Goal: Transaction & Acquisition: Purchase product/service

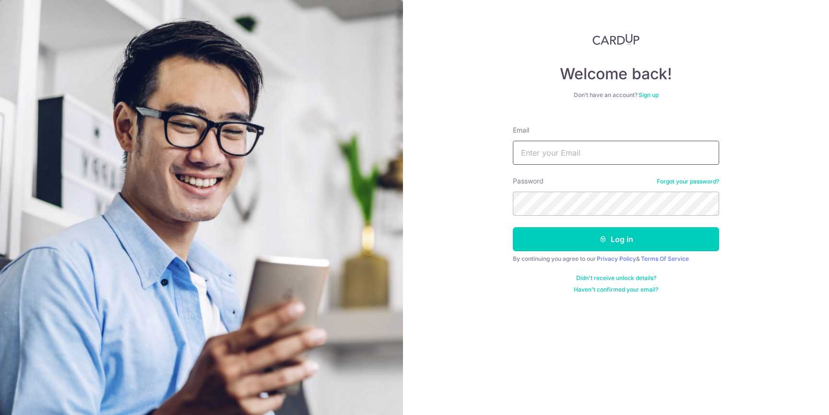
click at [581, 154] on input "Email" at bounding box center [616, 153] width 206 height 24
type input "tankaiyang2531@gmail.com"
click at [513, 227] on button "Log in" at bounding box center [616, 239] width 206 height 24
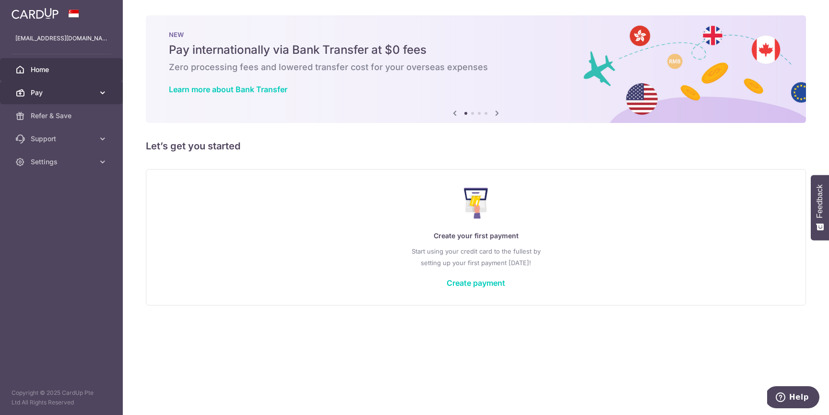
click at [96, 92] on link "Pay" at bounding box center [61, 92] width 123 height 23
click at [95, 91] on link "Pay" at bounding box center [61, 92] width 123 height 23
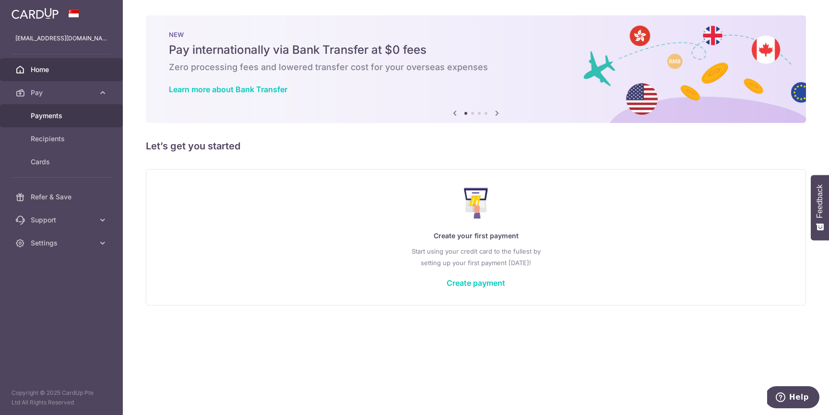
click at [66, 118] on span "Payments" at bounding box center [62, 116] width 63 height 10
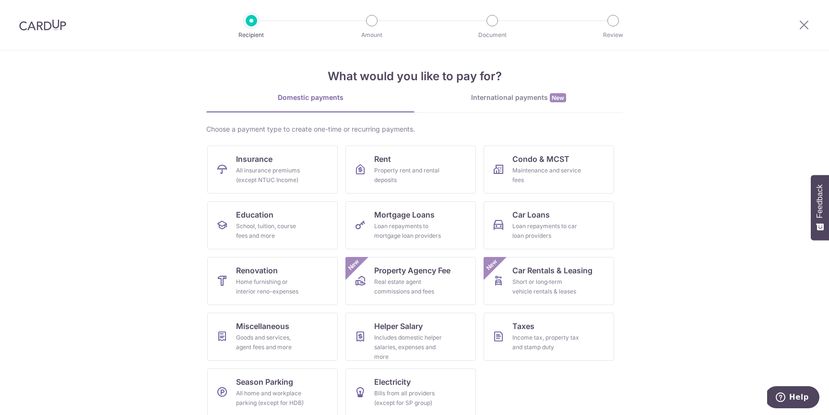
scroll to position [15, 0]
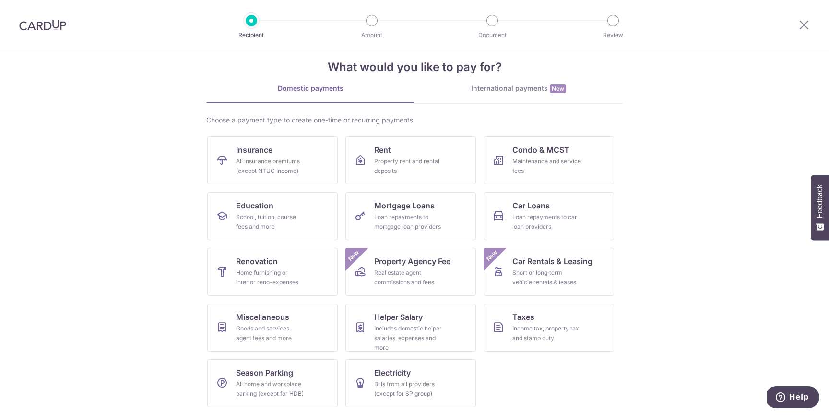
click at [728, 184] on section "What would you like to pay for? Domestic payments International payments New Ch…" at bounding box center [414, 232] width 829 height 364
click at [418, 164] on div "Property rent and rental deposits" at bounding box center [408, 165] width 69 height 19
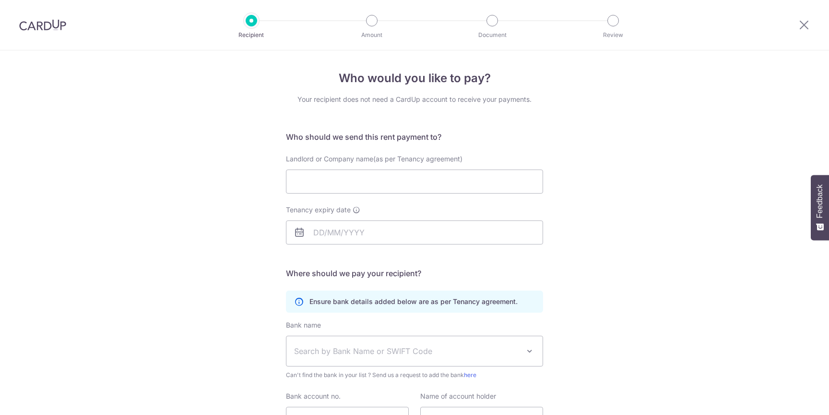
scroll to position [12, 0]
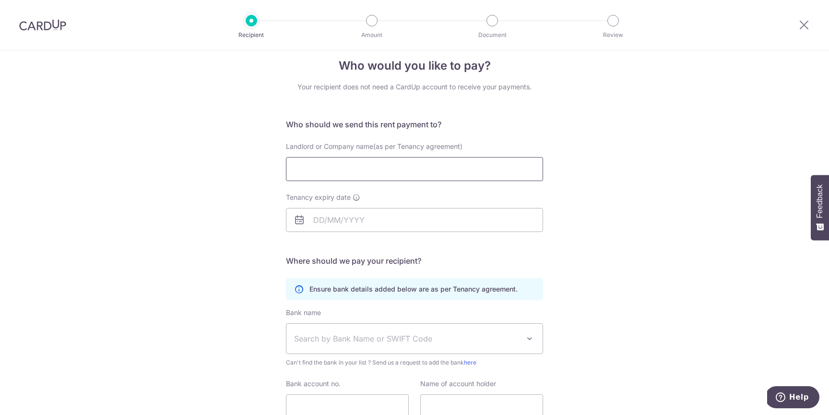
click at [412, 174] on input "Landlord or Company name(as per Tenancy agreement)" at bounding box center [414, 169] width 257 height 24
type input "KHAW CHOON TIEH"
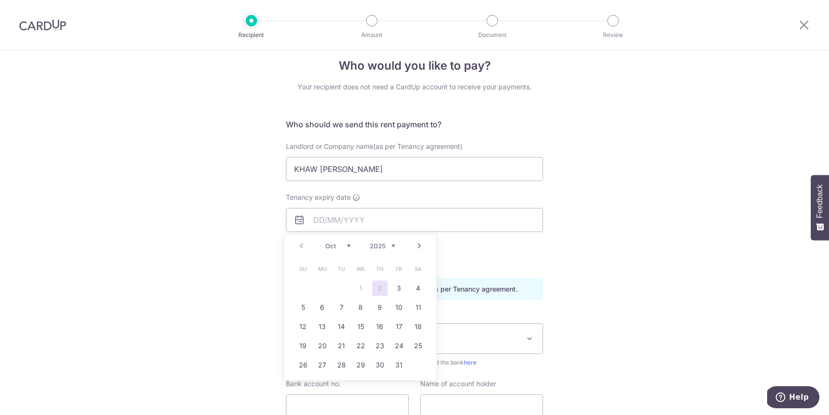
click at [353, 197] on icon at bounding box center [357, 197] width 8 height 8
click at [353, 208] on input "Tenancy expiry date" at bounding box center [414, 220] width 257 height 24
click at [393, 246] on select "2025 2026 2027 2028 2029 2030 2031 2032 2033 2034 2035" at bounding box center [382, 246] width 25 height 8
click at [416, 245] on link "Next" at bounding box center [420, 246] width 12 height 12
click at [343, 363] on link "30" at bounding box center [341, 364] width 15 height 15
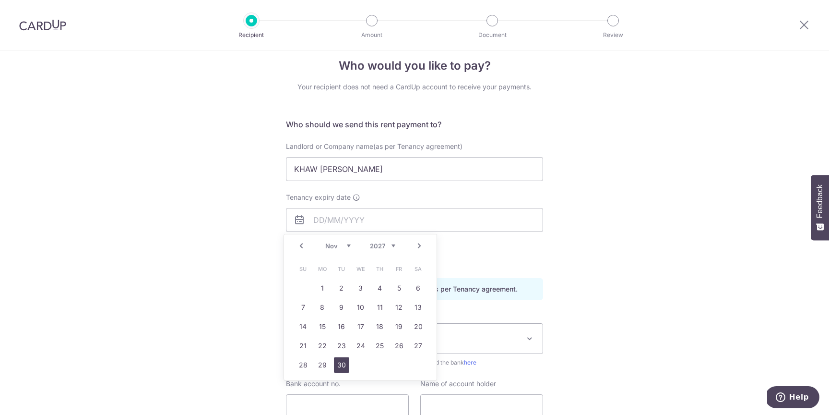
type input "30/11/2027"
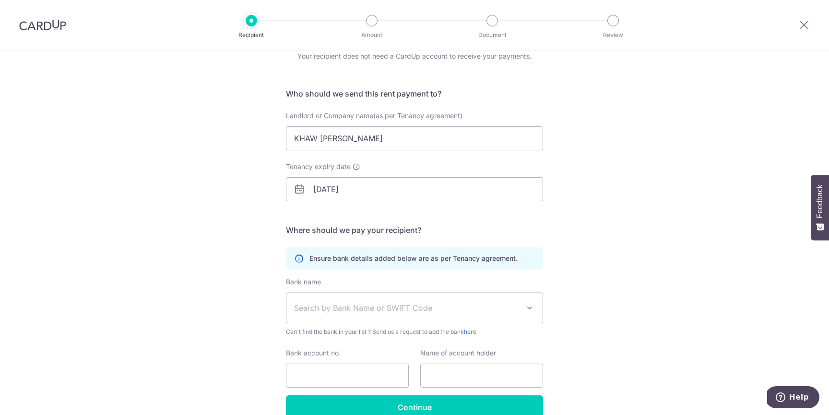
scroll to position [67, 0]
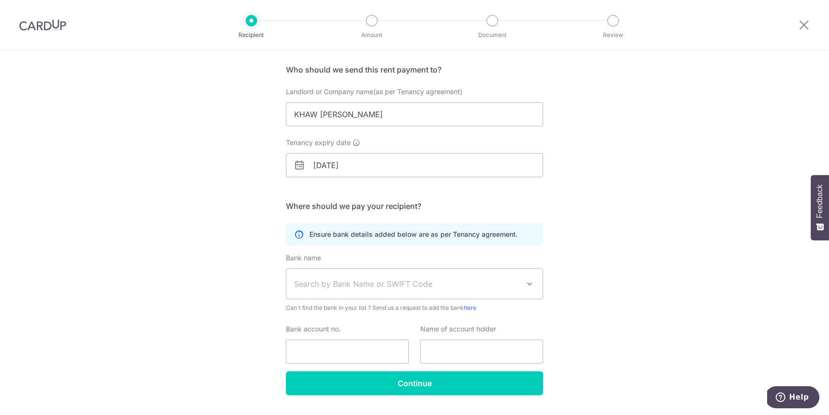
click at [425, 278] on span "Search by Bank Name or SWIFT Code" at bounding box center [407, 284] width 226 height 12
click at [617, 205] on div "Who would you like to pay? Your recipient does not need a CardUp account to rec…" at bounding box center [414, 211] width 829 height 457
click at [372, 279] on span "Search by Bank Name or SWIFT Code" at bounding box center [407, 284] width 226 height 12
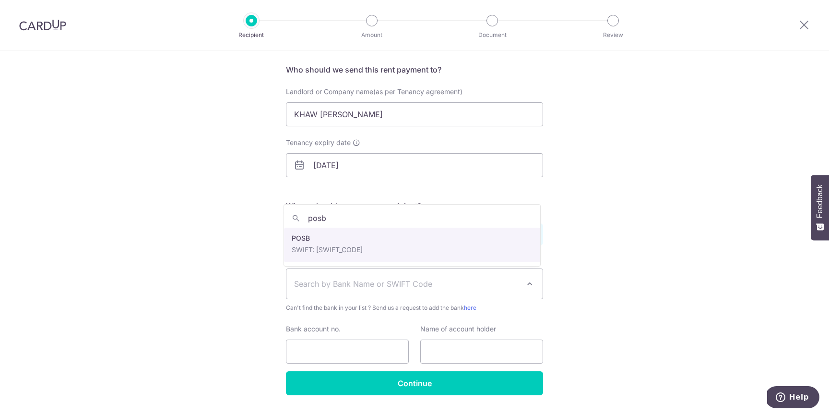
type input "posb"
select select "19"
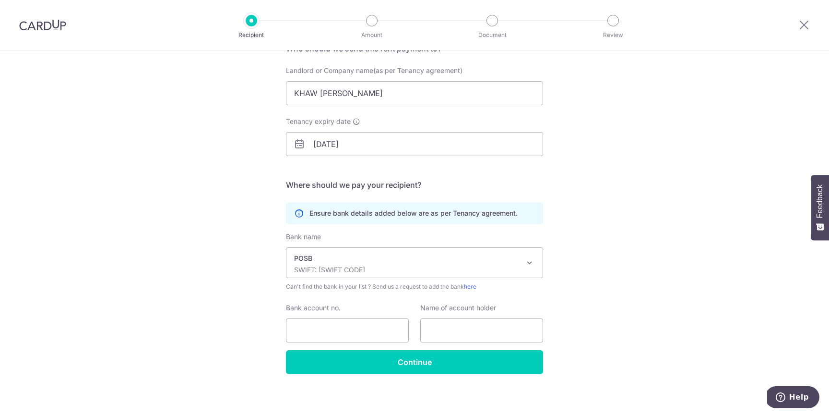
scroll to position [83, 0]
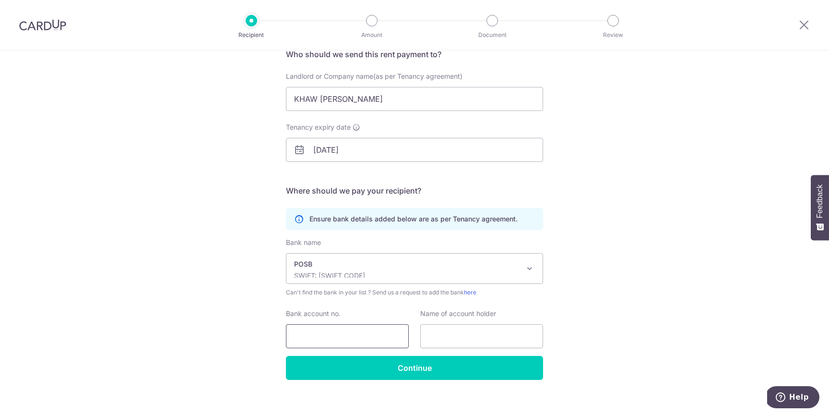
click at [360, 333] on input "Bank account no." at bounding box center [347, 336] width 123 height 24
type input "279114868"
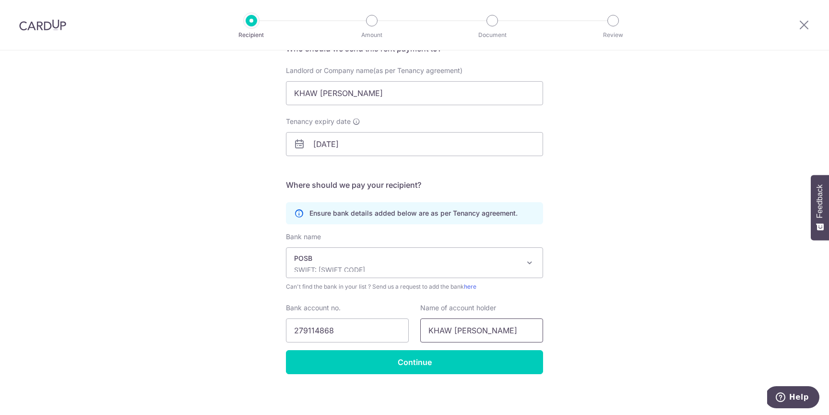
scroll to position [93, 0]
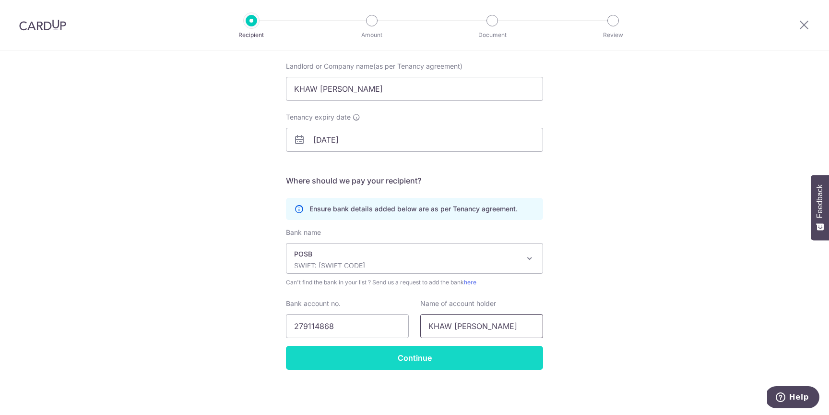
type input "KHAW CHOON TIEH"
click at [426, 363] on input "Continue" at bounding box center [414, 357] width 257 height 24
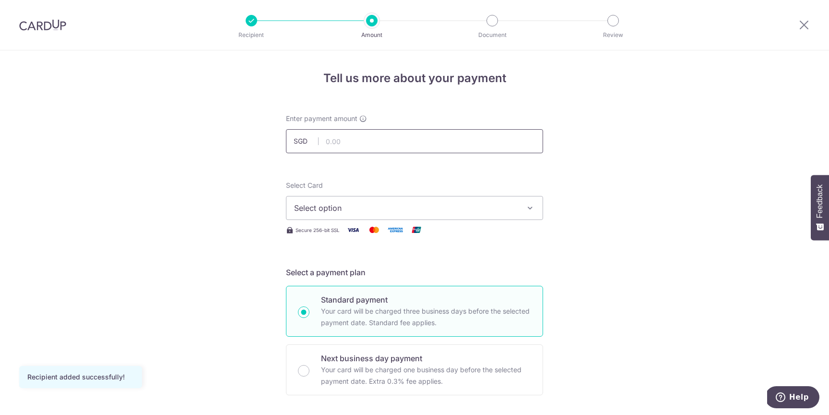
click at [395, 142] on input "text" at bounding box center [414, 141] width 257 height 24
type input "10,950.00"
click at [487, 201] on button "Select option" at bounding box center [414, 208] width 257 height 24
click at [406, 237] on span "Add credit card" at bounding box center [423, 235] width 224 height 10
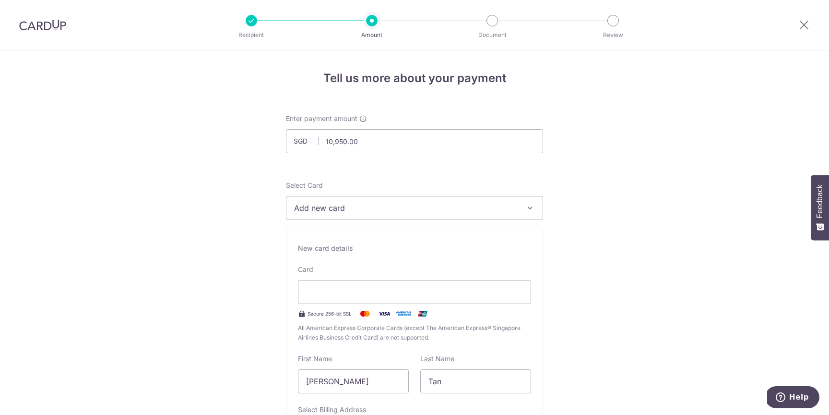
click at [507, 205] on span "Add new card" at bounding box center [406, 208] width 224 height 12
drag, startPoint x: 607, startPoint y: 199, endPoint x: 549, endPoint y: 148, distance: 76.8
click at [495, 30] on p "Document" at bounding box center [492, 35] width 71 height 10
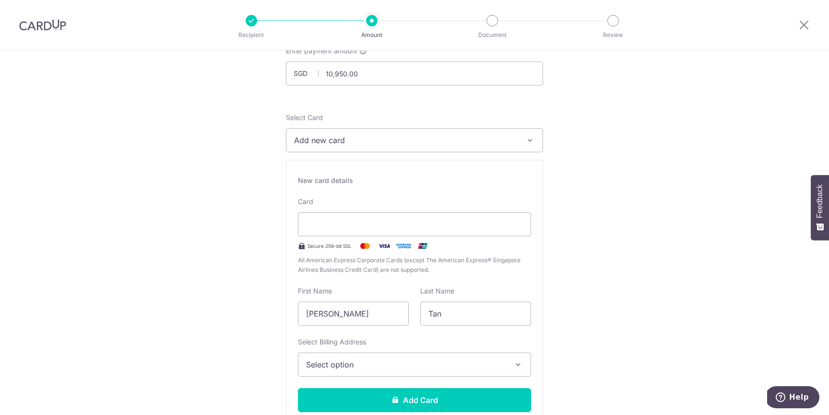
scroll to position [210, 0]
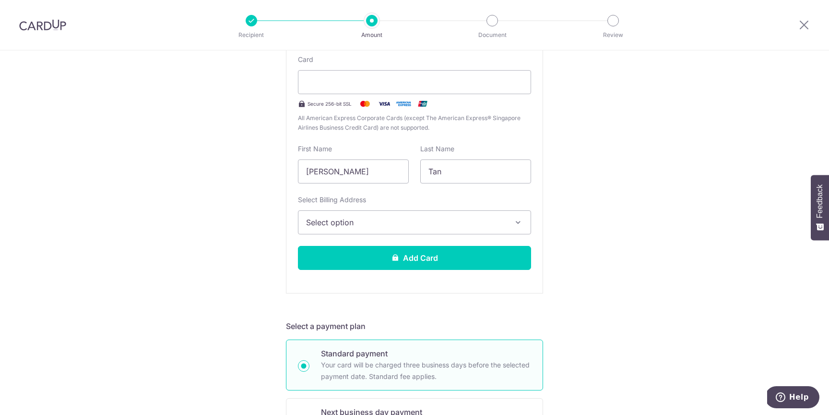
click at [452, 225] on span "Select option" at bounding box center [406, 222] width 200 height 12
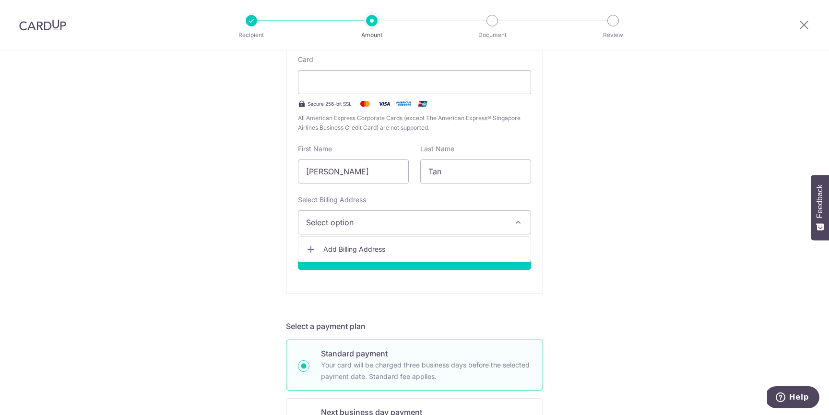
click at [530, 226] on div "New card details Card Secure 256-bit SSL All American Express Corporate Cards (…" at bounding box center [414, 155] width 257 height 275
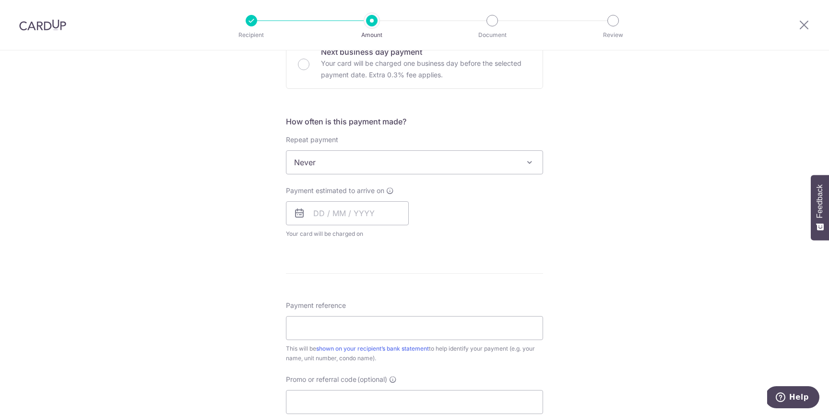
scroll to position [582, 0]
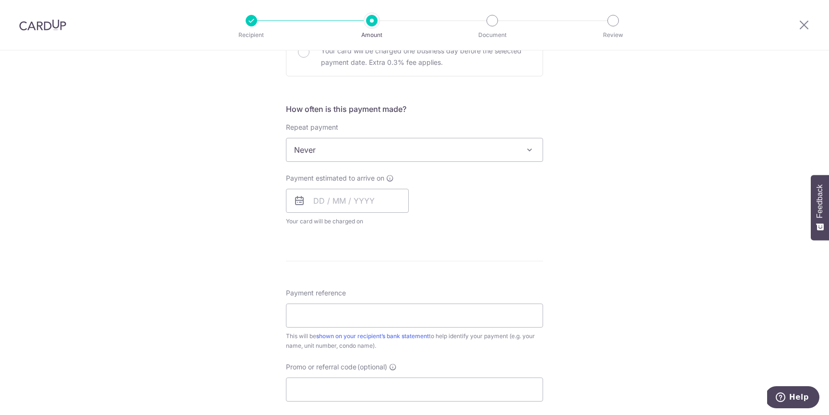
click at [421, 147] on span "Never" at bounding box center [414, 149] width 256 height 23
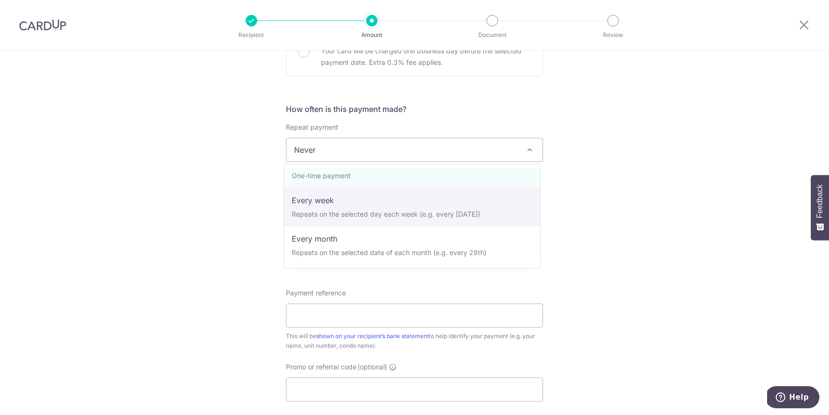
scroll to position [0, 0]
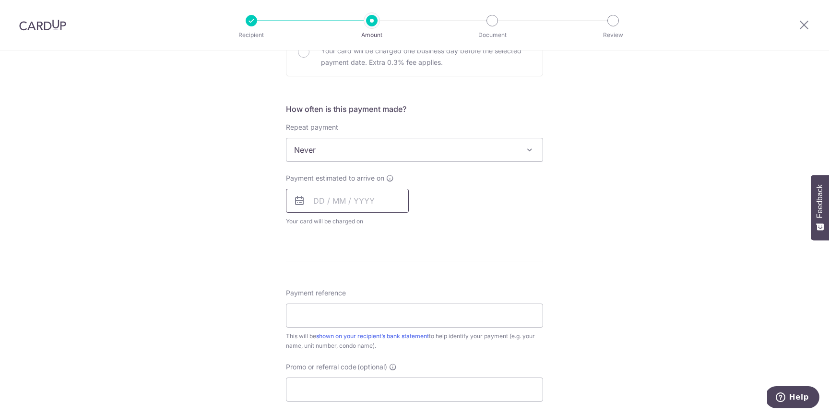
click at [338, 204] on input "text" at bounding box center [347, 201] width 123 height 24
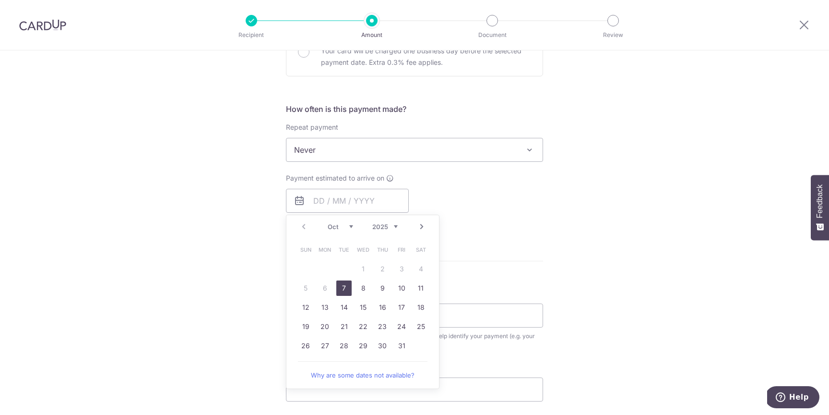
click at [339, 285] on link "7" at bounding box center [343, 287] width 15 height 15
type input "07/10/2025"
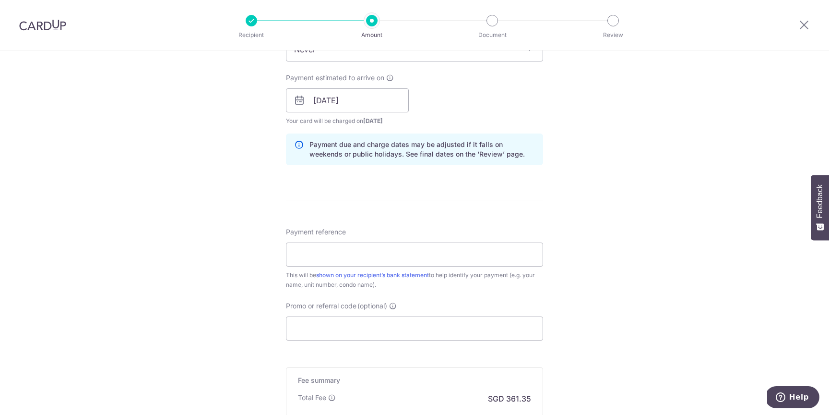
scroll to position [763, 0]
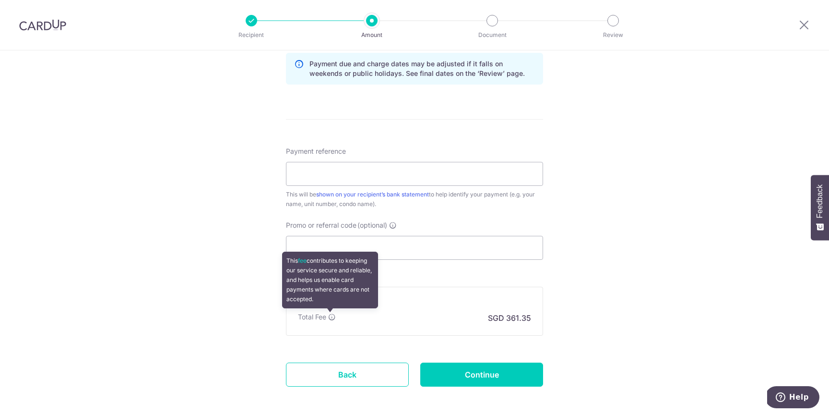
click at [330, 318] on icon at bounding box center [332, 317] width 8 height 8
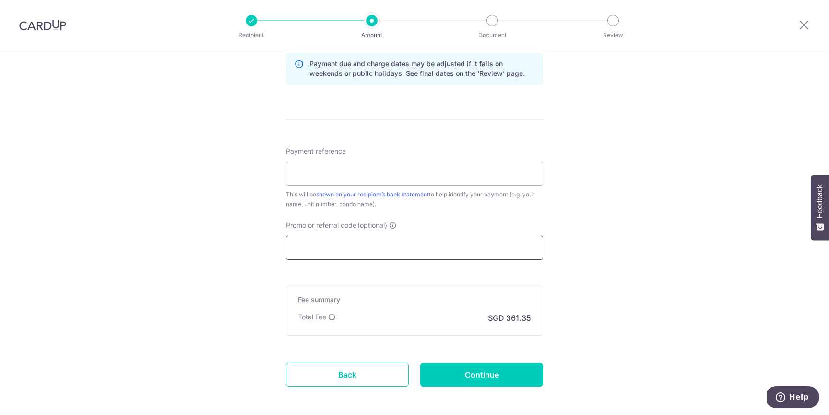
click at [369, 250] on input "Promo or referral code (optional)" at bounding box center [414, 248] width 257 height 24
paste input "OCBC90N155"
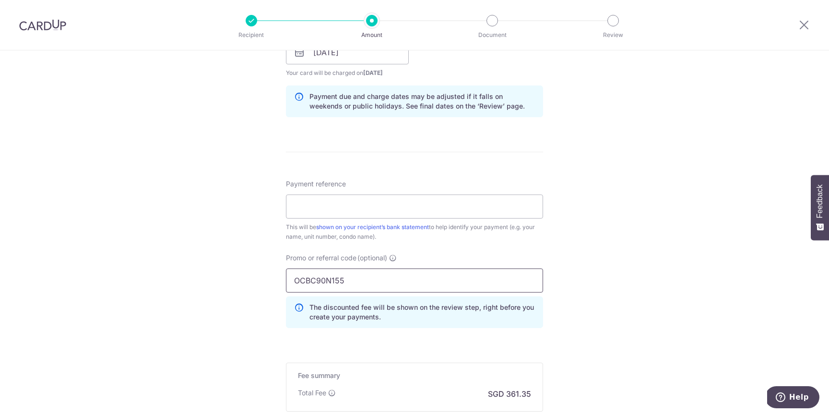
scroll to position [850, 0]
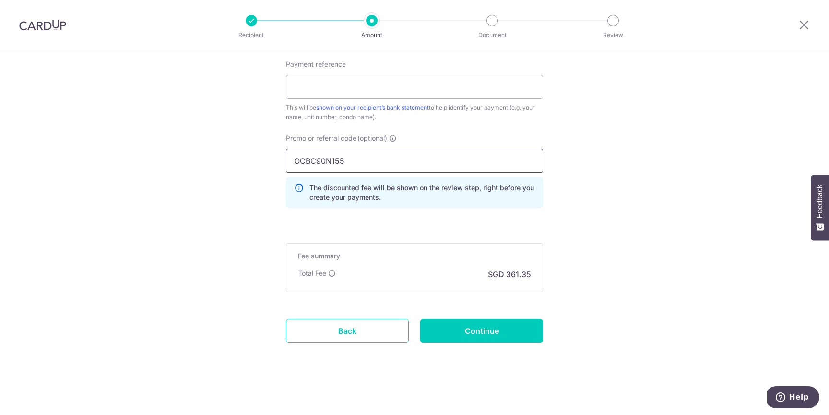
type input "OCBC90N155"
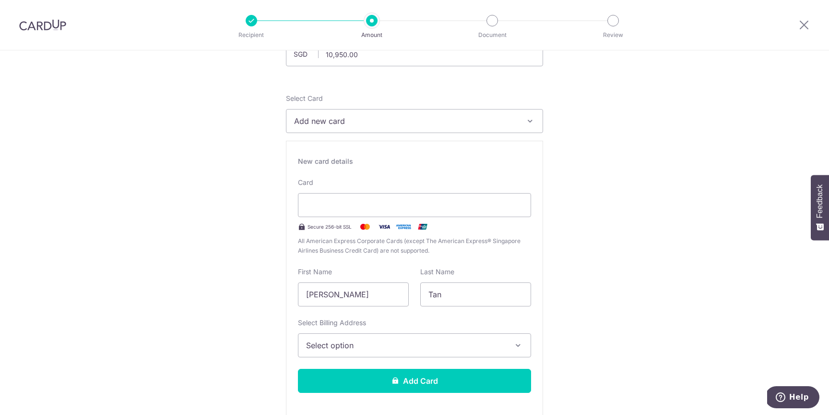
scroll to position [81, 0]
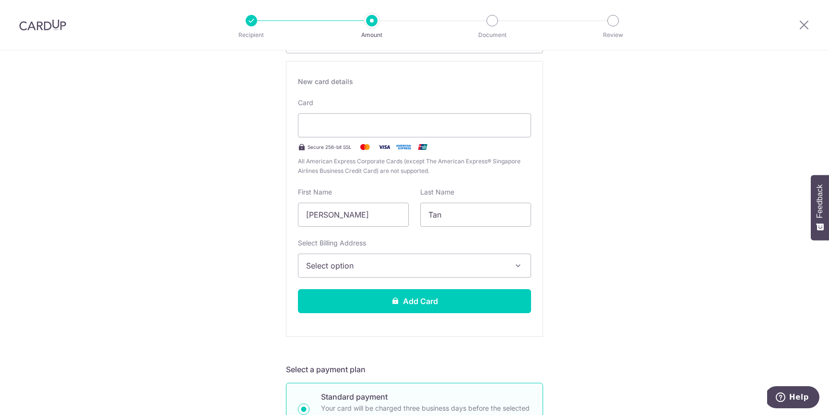
click at [399, 264] on span "Select option" at bounding box center [406, 266] width 200 height 12
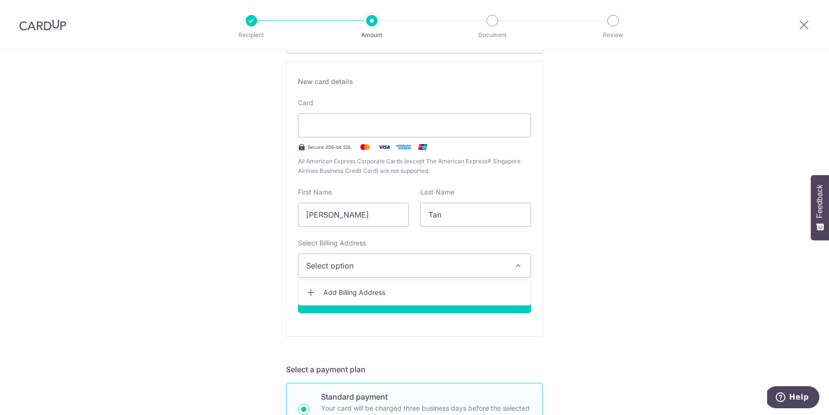
click at [389, 292] on span "Add Billing Address" at bounding box center [423, 292] width 200 height 10
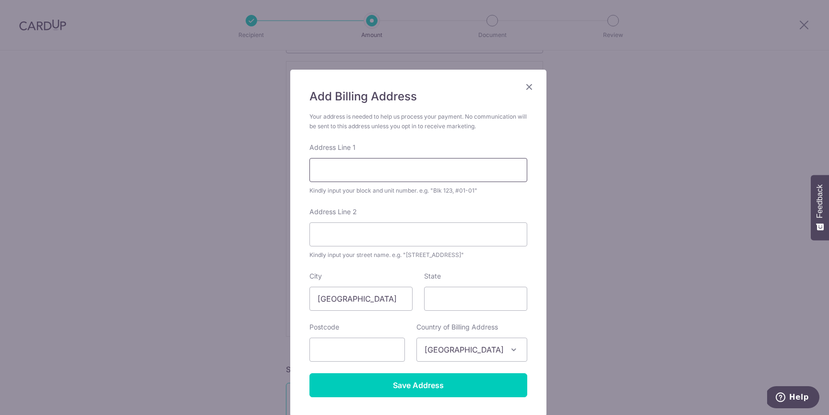
click at [379, 172] on input "Address Line 1" at bounding box center [418, 170] width 218 height 24
type input "Blk 837 Hougang Central #12-531"
type input "SG"
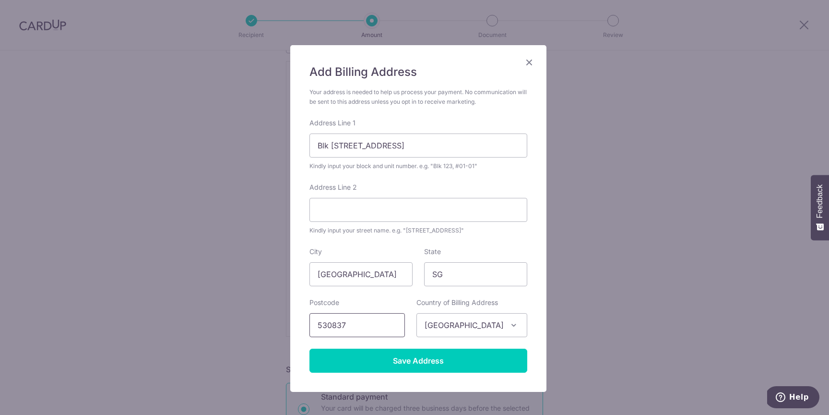
scroll to position [31, 0]
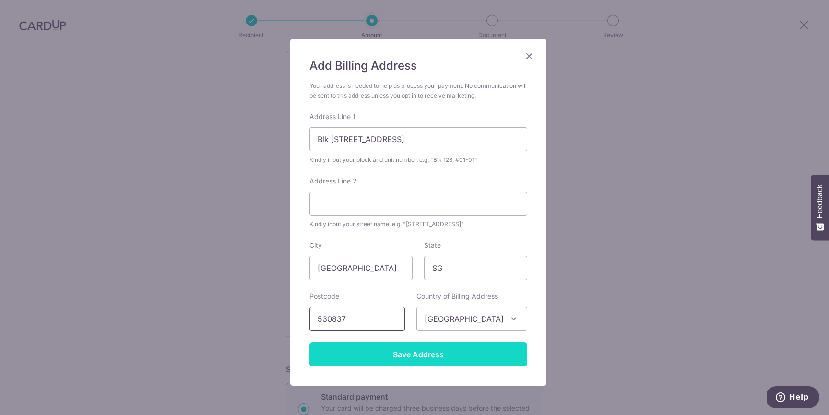
type input "530837"
click at [418, 362] on input "Save Address" at bounding box center [418, 354] width 218 height 24
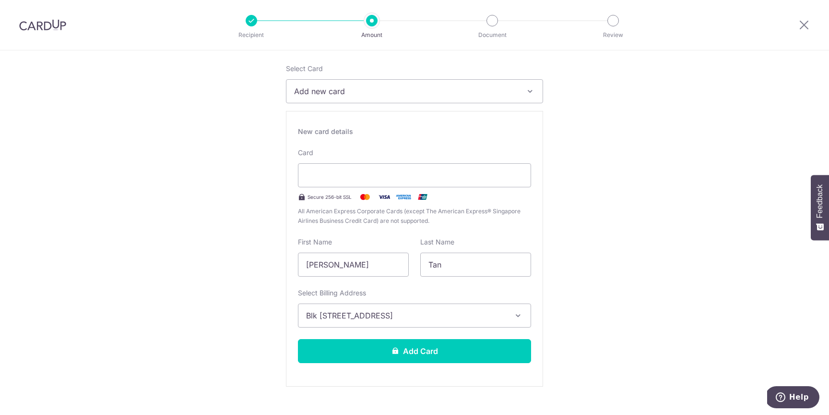
scroll to position [123, 0]
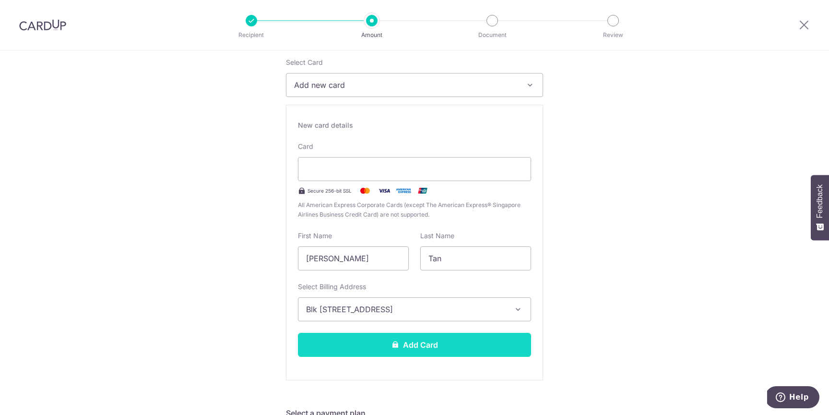
click at [441, 346] on button "Add Card" at bounding box center [414, 345] width 233 height 24
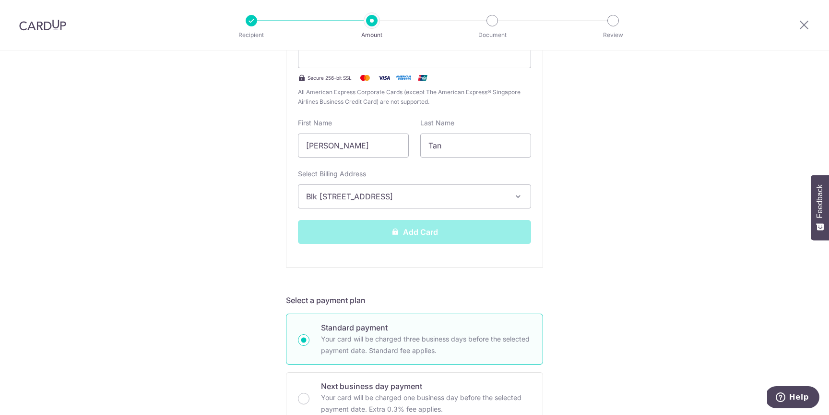
scroll to position [0, 0]
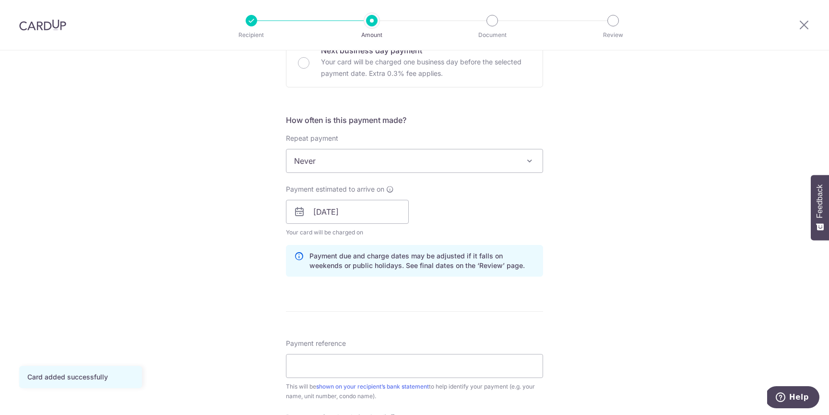
scroll to position [314, 0]
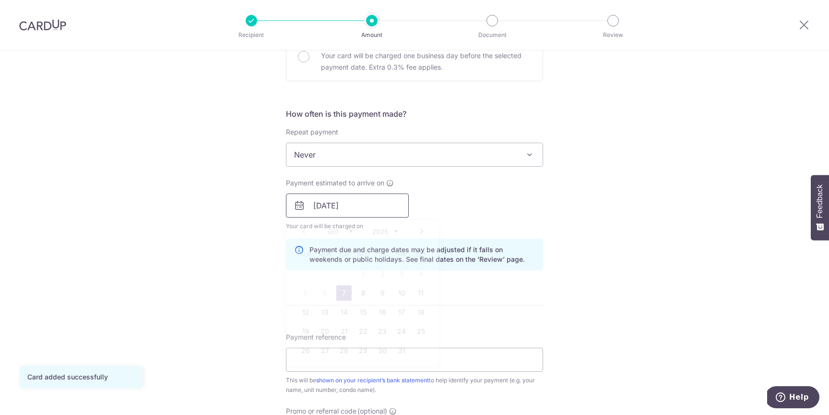
click at [336, 202] on input "[DATE]" at bounding box center [347, 205] width 123 height 24
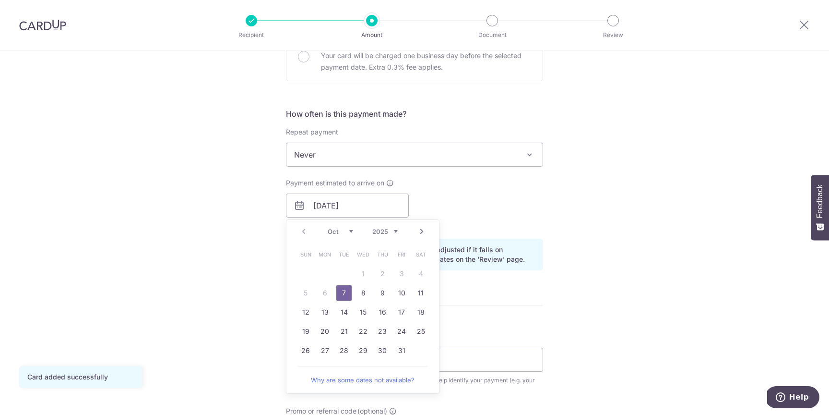
click at [319, 292] on table "Sun Mon Tue Wed Thu Fri Sat 1 2 3 4 5 6 7 8 9 10 11 12 13 14 15 16 17 18 19 20 …" at bounding box center [363, 302] width 134 height 115
click at [344, 292] on link "7" at bounding box center [343, 292] width 15 height 15
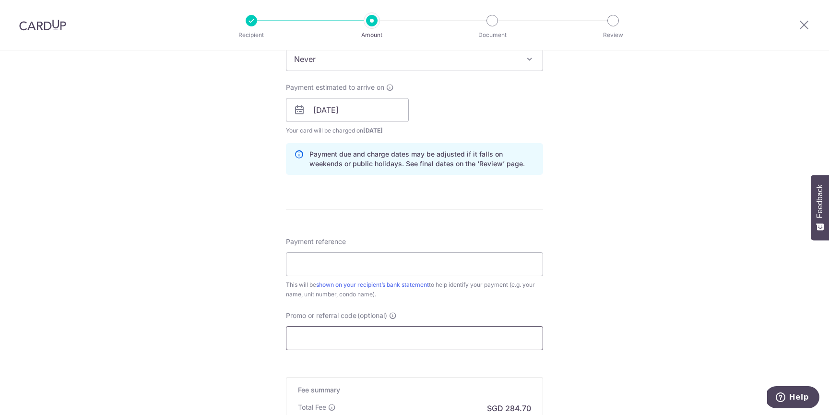
scroll to position [474, 0]
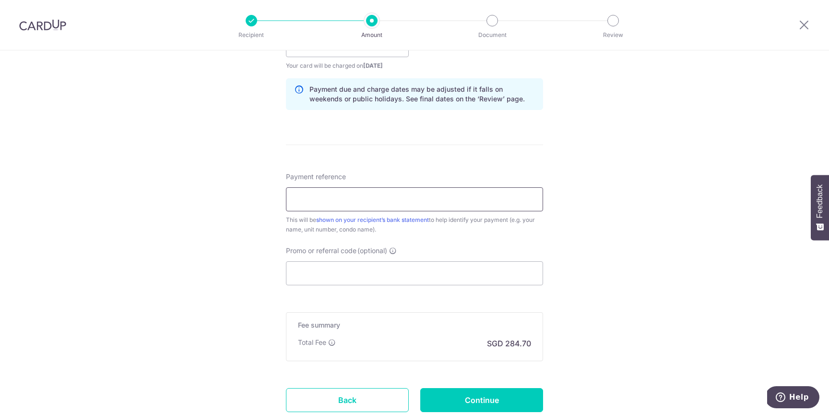
click at [438, 197] on input "Payment reference" at bounding box center [414, 199] width 257 height 24
type input "LUXURIE RENTAL"
click at [426, 271] on input "Promo or referral code (optional)" at bounding box center [414, 273] width 257 height 24
click at [637, 197] on div "Tell us more about your payment Enter payment amount SGD 10,950.00 10950.00 Car…" at bounding box center [414, 29] width 829 height 907
click at [480, 269] on input "Promo or referral code (optional)" at bounding box center [414, 273] width 257 height 24
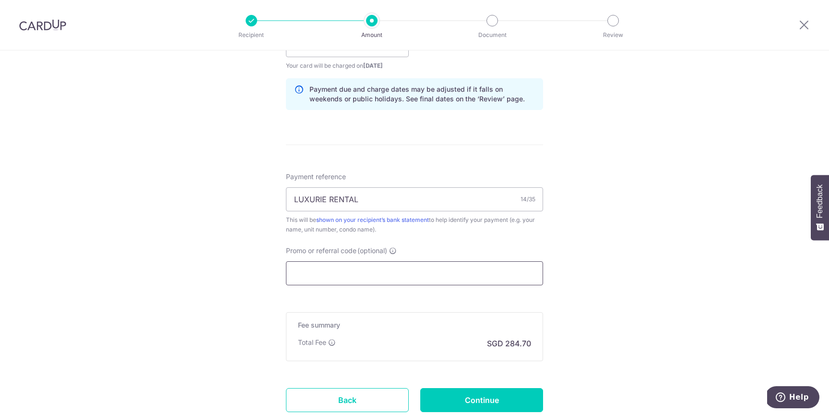
scroll to position [0, 0]
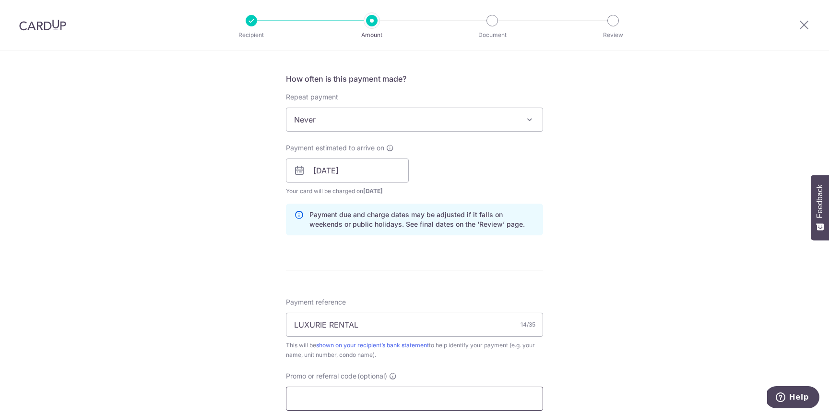
paste input "OCBC90N155"
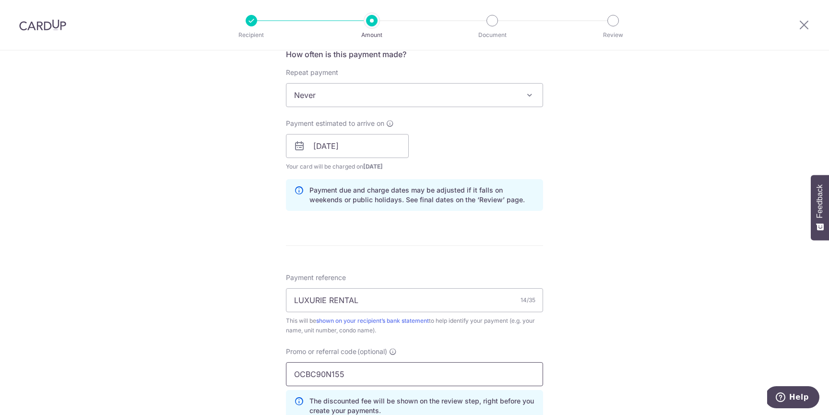
scroll to position [418, 0]
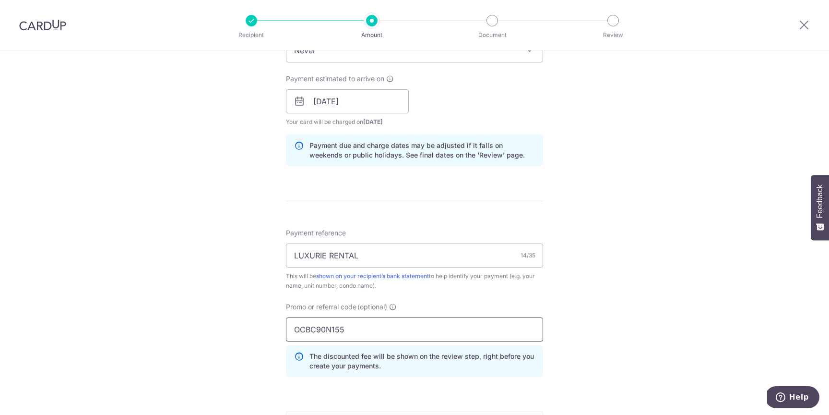
type input "OCBC90N155"
click at [638, 248] on div "Tell us more about your payment Enter payment amount SGD 10,950.00 10950.00 Car…" at bounding box center [414, 107] width 829 height 951
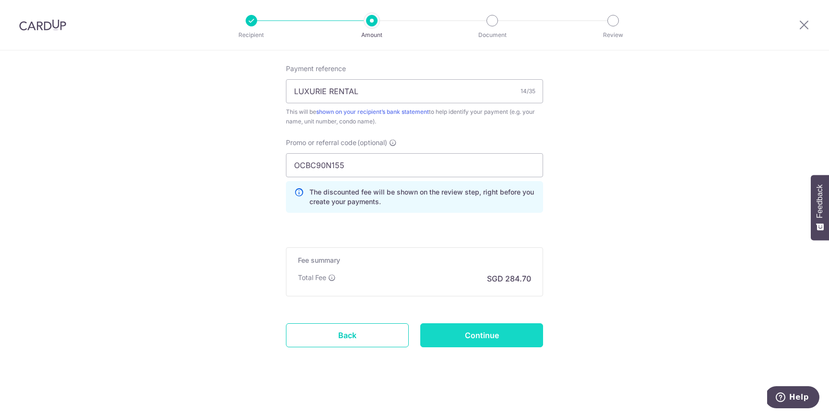
scroll to position [586, 0]
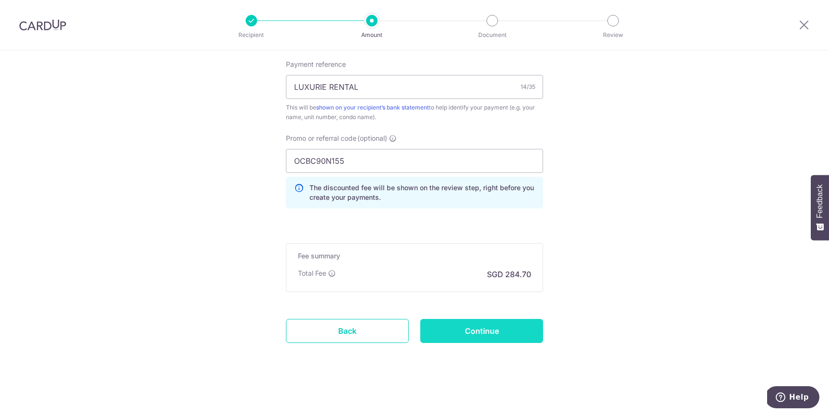
click at [497, 334] on input "Continue" at bounding box center [481, 331] width 123 height 24
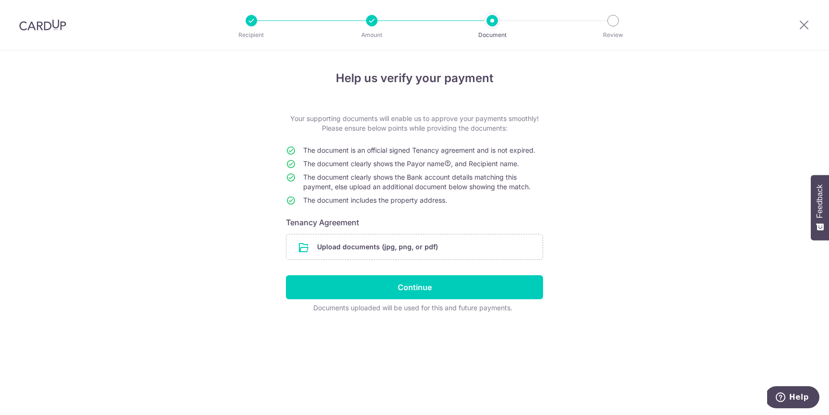
click at [615, 150] on div "Help us verify your payment Your supporting documents will enable us to approve…" at bounding box center [414, 232] width 829 height 364
click at [426, 249] on input "file" at bounding box center [414, 246] width 256 height 25
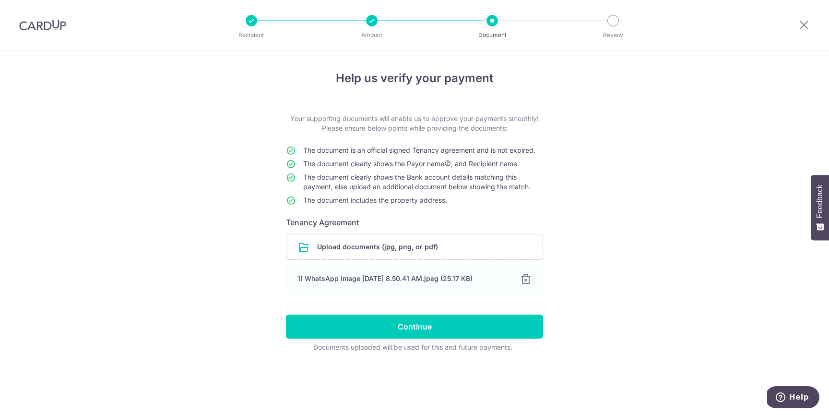
click at [641, 156] on div "Help us verify your payment Your supporting documents will enable us to approve…" at bounding box center [414, 232] width 829 height 364
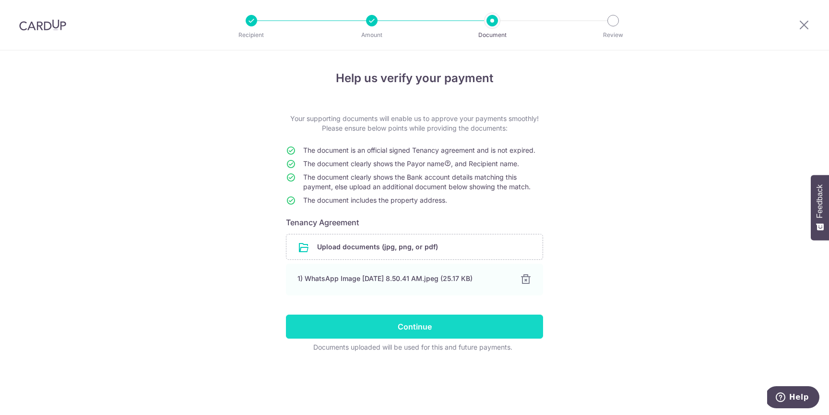
click at [457, 326] on input "Continue" at bounding box center [414, 326] width 257 height 24
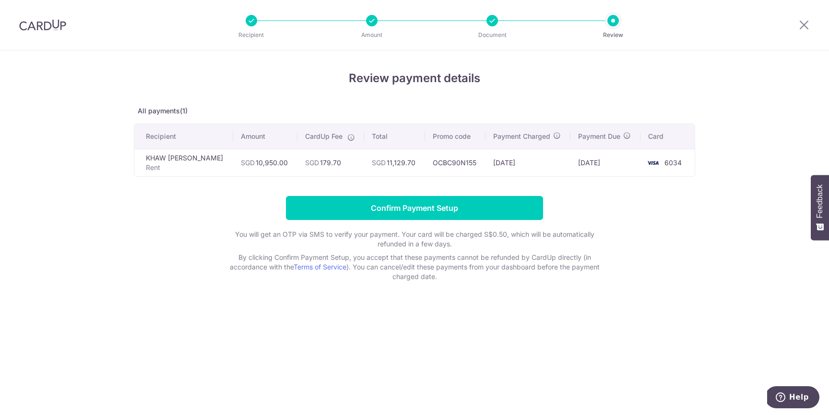
click at [347, 138] on icon at bounding box center [351, 137] width 8 height 8
click at [347, 139] on icon at bounding box center [351, 137] width 8 height 8
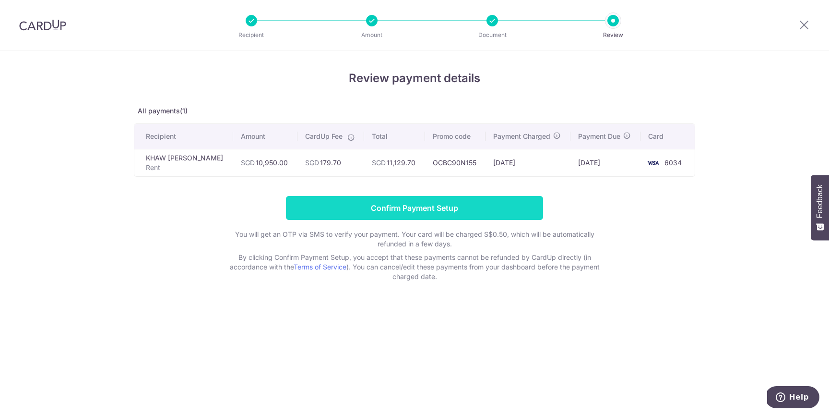
click at [487, 208] on input "Confirm Payment Setup" at bounding box center [414, 208] width 257 height 24
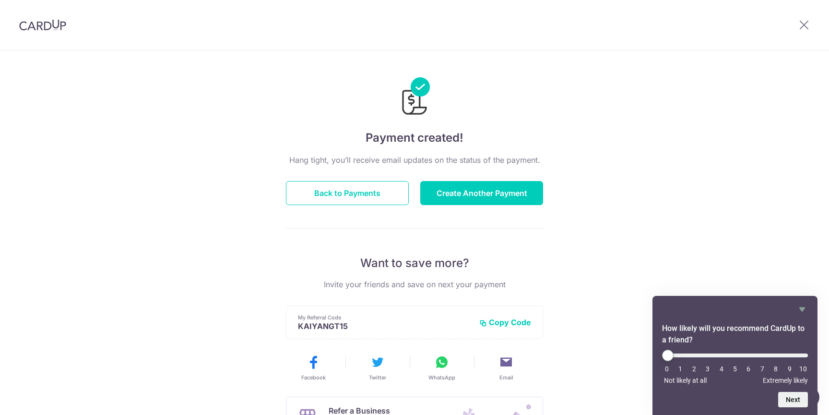
click at [664, 134] on div "Payment created! Hang tight, you’ll receive email updates on the status of the …" at bounding box center [414, 306] width 829 height 512
click at [356, 193] on button "Back to Payments" at bounding box center [347, 193] width 123 height 24
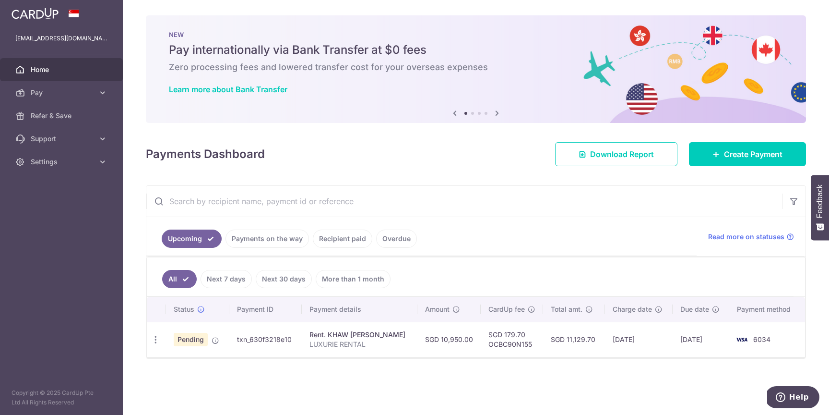
click at [668, 341] on td "[DATE]" at bounding box center [639, 338] width 68 height 35
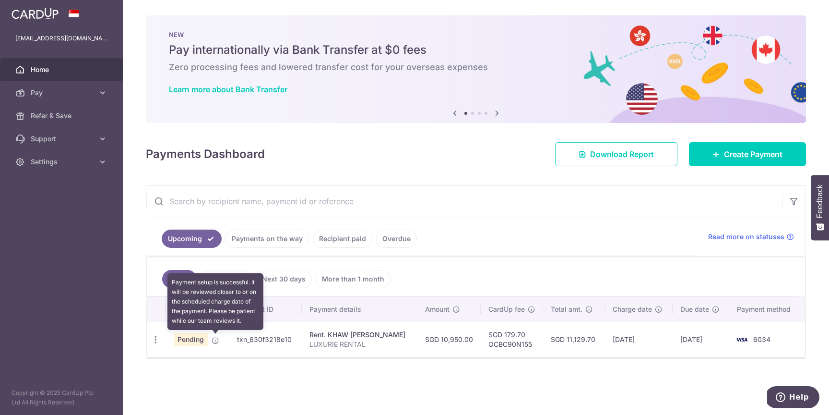
click at [215, 341] on icon at bounding box center [216, 340] width 8 height 8
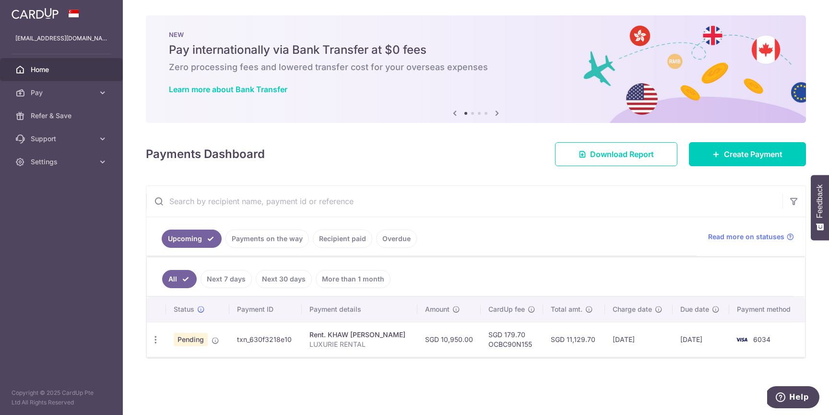
click at [593, 340] on td "SGD 11,129.70" at bounding box center [574, 338] width 62 height 35
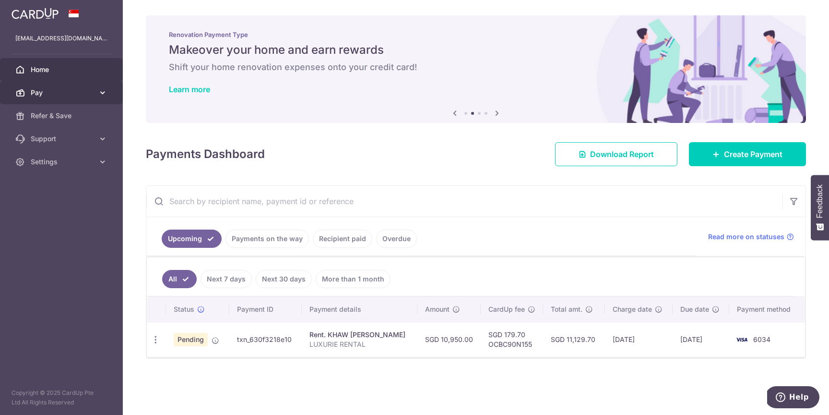
click at [94, 91] on link "Pay" at bounding box center [61, 92] width 123 height 23
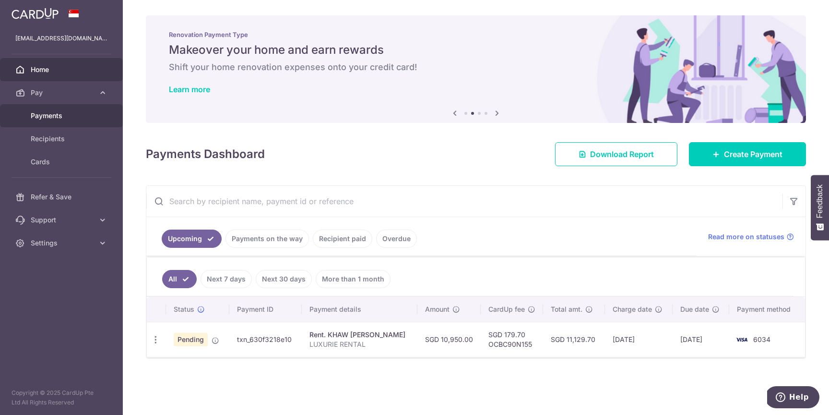
click at [68, 117] on span "Payments" at bounding box center [62, 116] width 63 height 10
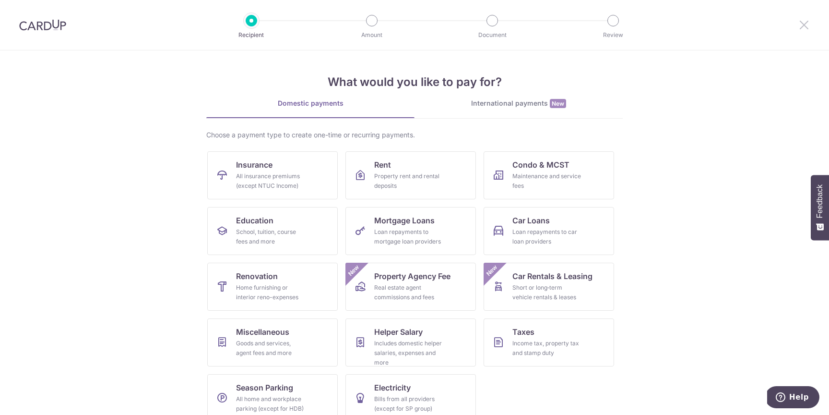
click at [802, 28] on icon at bounding box center [804, 25] width 12 height 12
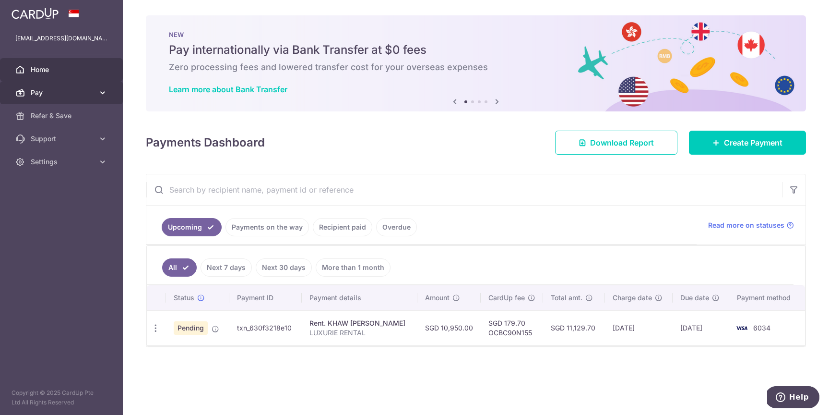
click at [83, 91] on span "Pay" at bounding box center [62, 93] width 63 height 10
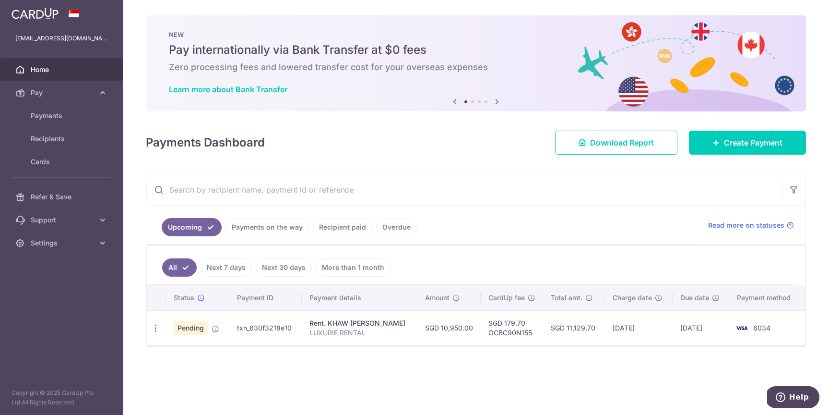
click at [391, 344] on td "Rent. KHAW [PERSON_NAME] LUXURIE RENTAL" at bounding box center [360, 327] width 116 height 35
click at [261, 227] on link "Payments on the way" at bounding box center [267, 227] width 83 height 18
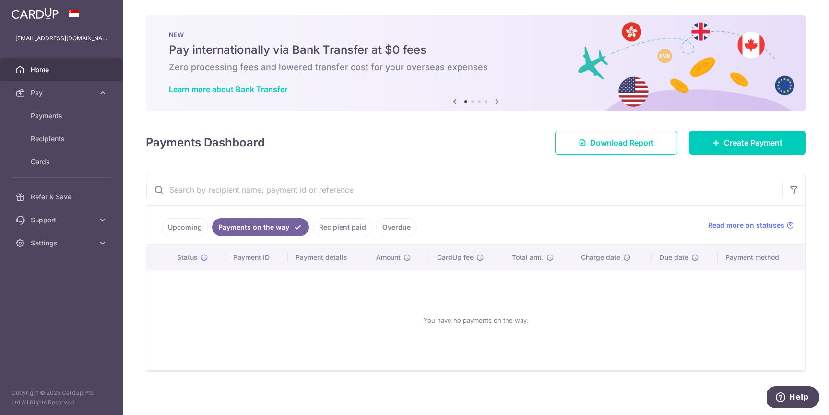
click at [180, 226] on link "Upcoming" at bounding box center [185, 227] width 47 height 18
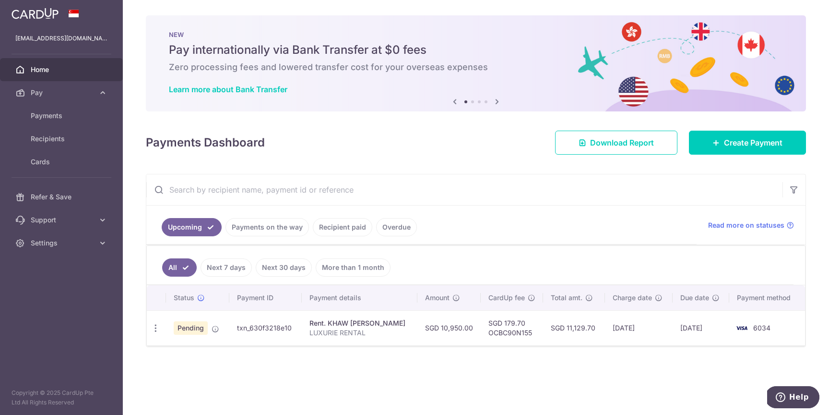
click at [242, 273] on link "Next 7 days" at bounding box center [226, 267] width 51 height 18
click at [321, 323] on div "Rent. KHAW [PERSON_NAME]" at bounding box center [359, 323] width 100 height 10
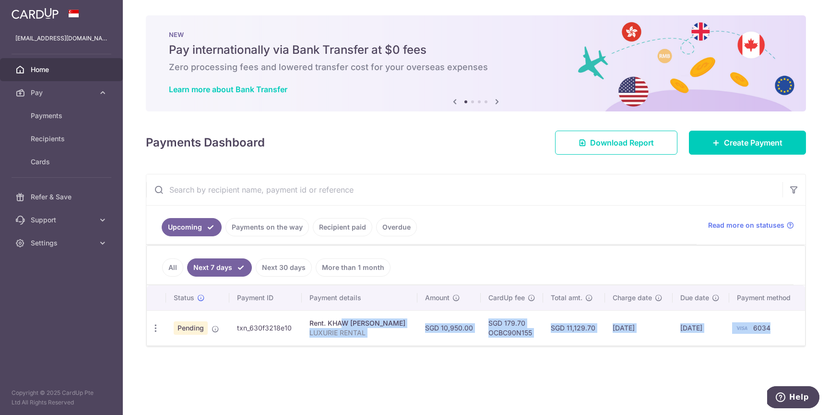
drag, startPoint x: 321, startPoint y: 323, endPoint x: 767, endPoint y: 327, distance: 446.7
click at [767, 327] on tr "Update payment Cancel payment Pending txn_630f3218e10 Rent. KHAW [PERSON_NAME] …" at bounding box center [476, 327] width 658 height 35
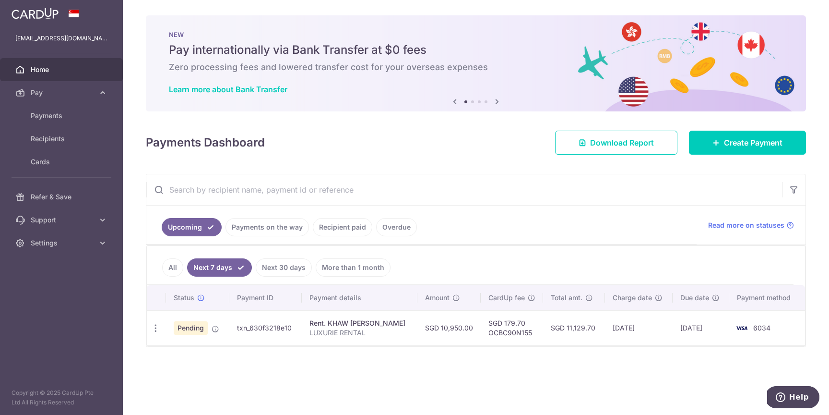
click at [648, 376] on div "× Pause Schedule Pause all future payments in this series Pause just this one p…" at bounding box center [476, 207] width 706 height 415
click at [759, 329] on span "6034" at bounding box center [761, 327] width 17 height 8
click at [309, 355] on div "× Pause Schedule Pause all future payments in this series Pause just this one p…" at bounding box center [476, 207] width 706 height 415
click at [78, 137] on span "Recipients" at bounding box center [62, 139] width 63 height 10
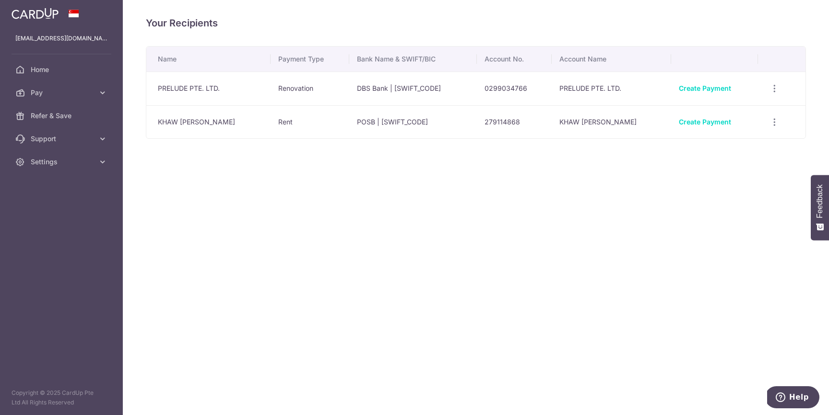
click at [284, 92] on td "Renovation" at bounding box center [310, 88] width 79 height 34
click at [770, 87] on icon "button" at bounding box center [775, 88] width 10 height 10
click at [620, 224] on div "Your Recipients Name Payment Type Bank Name & SWIFT/BIC Account No. Account Nam…" at bounding box center [476, 207] width 706 height 415
click at [772, 90] on icon "button" at bounding box center [775, 88] width 10 height 10
click at [530, 170] on div "Your Recipients Name Payment Type Bank Name & SWIFT/BIC Account No. Account Nam…" at bounding box center [476, 207] width 706 height 415
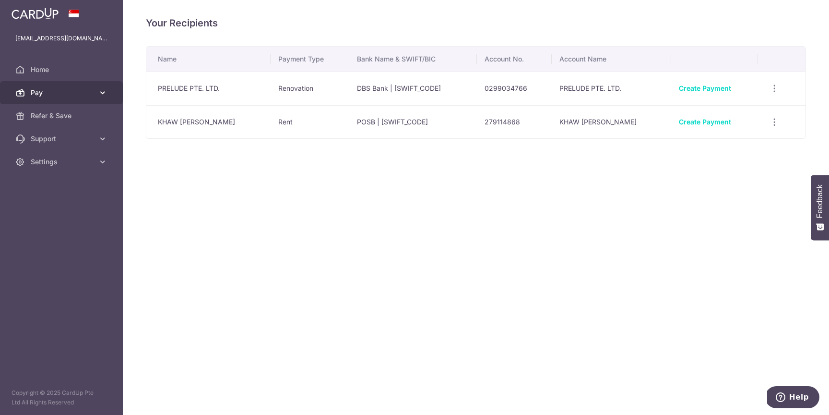
click at [51, 94] on span "Pay" at bounding box center [62, 93] width 63 height 10
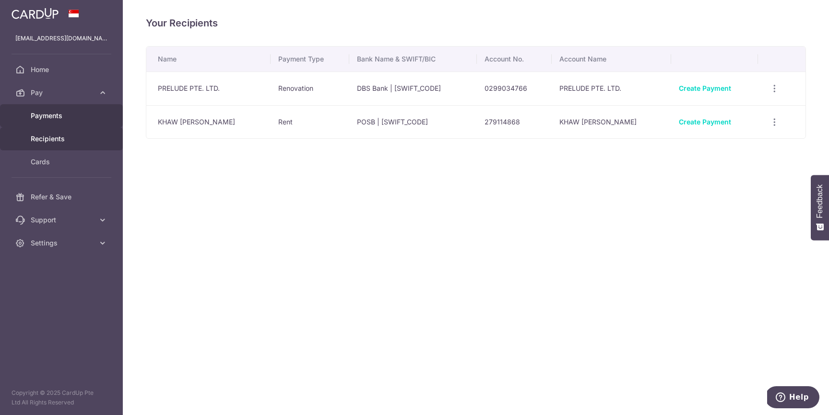
click at [78, 121] on link "Payments" at bounding box center [61, 115] width 123 height 23
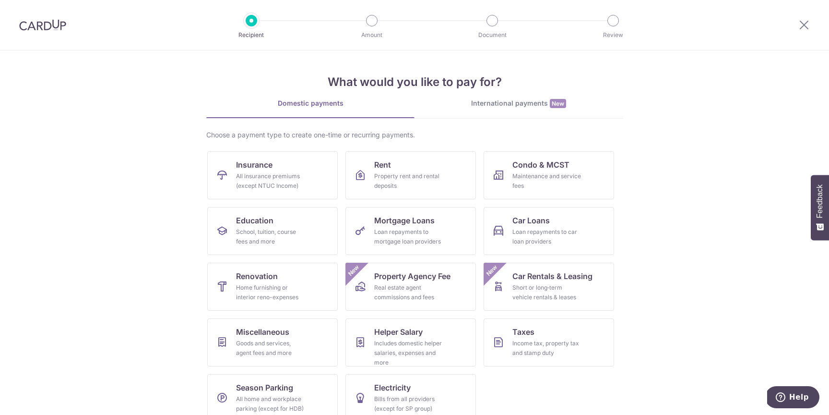
scroll to position [15, 0]
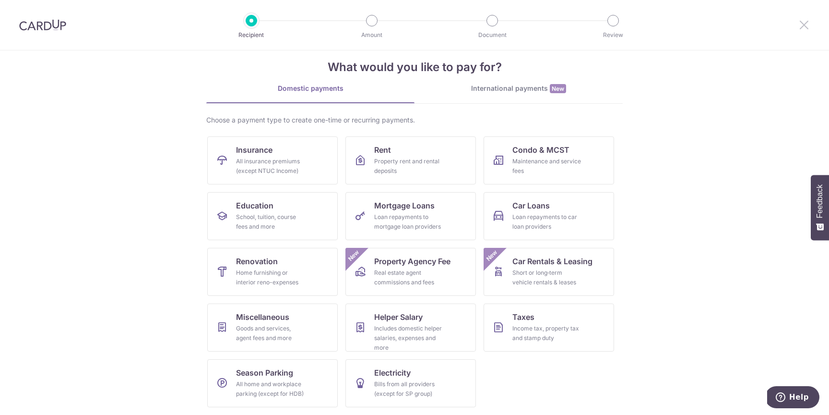
click at [800, 27] on icon at bounding box center [804, 25] width 12 height 12
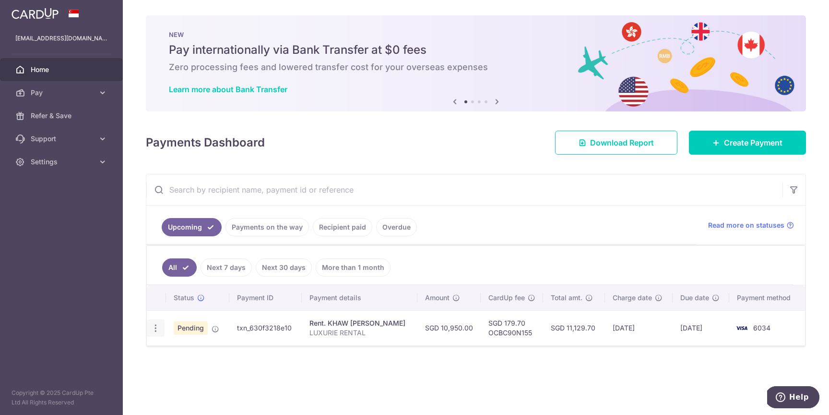
click at [153, 331] on icon "button" at bounding box center [156, 328] width 10 height 10
click at [197, 354] on span "Update payment" at bounding box center [206, 354] width 65 height 12
radio input "true"
type input "10,950.00"
type input "[DATE]"
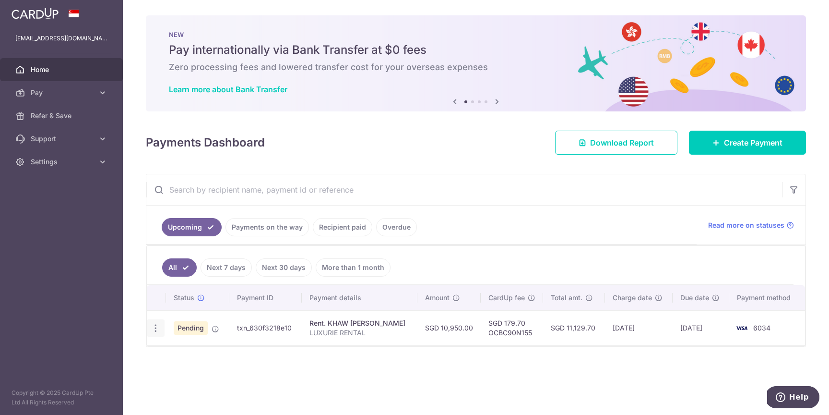
type input "LUXURIE RENTAL"
type input "OCBC90N155"
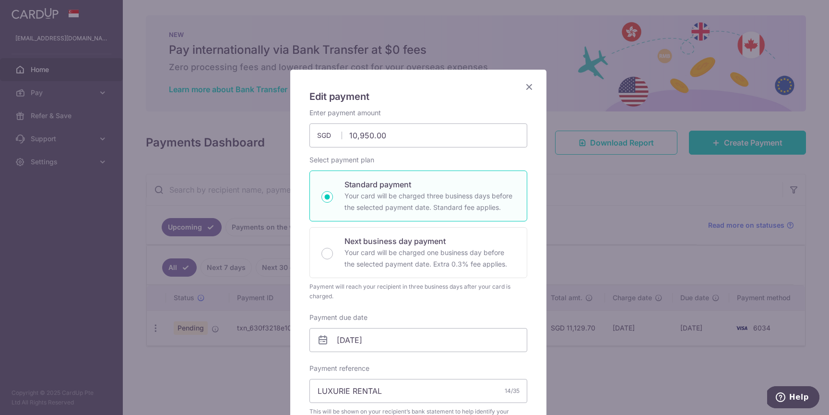
click at [632, 271] on div "Edit payment By clicking apply, you will make changes to all payments to KHAW C…" at bounding box center [414, 207] width 829 height 415
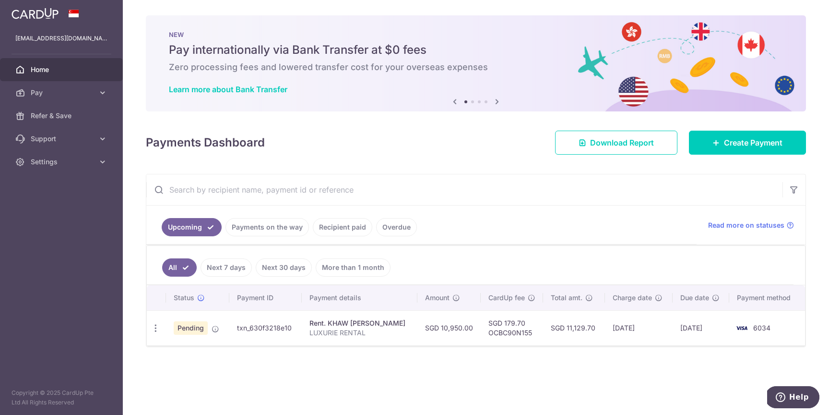
click at [247, 328] on td "txn_630f3218e10" at bounding box center [265, 327] width 72 height 35
drag, startPoint x: 247, startPoint y: 328, endPoint x: 282, endPoint y: 332, distance: 35.2
click at [282, 332] on td "txn_630f3218e10" at bounding box center [265, 327] width 72 height 35
click at [293, 369] on div "× Pause Schedule Pause all future payments in this series Pause just this one p…" at bounding box center [476, 207] width 706 height 415
click at [685, 328] on td "[DATE]" at bounding box center [701, 327] width 57 height 35
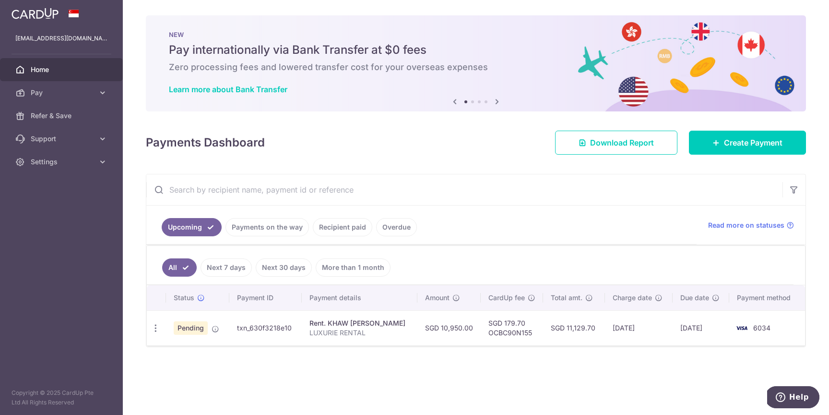
drag, startPoint x: 686, startPoint y: 328, endPoint x: 712, endPoint y: 334, distance: 26.7
click at [714, 328] on td "[DATE]" at bounding box center [701, 327] width 57 height 35
click at [713, 352] on div "× Pause Schedule Pause all future payments in this series Pause just this one p…" at bounding box center [476, 207] width 706 height 415
click at [680, 328] on td "[DATE]" at bounding box center [701, 327] width 57 height 35
drag, startPoint x: 680, startPoint y: 328, endPoint x: 735, endPoint y: 327, distance: 54.2
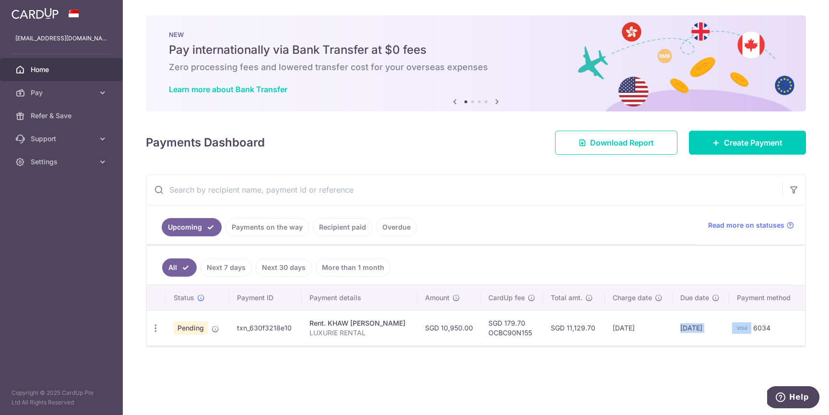
click at [735, 327] on tr "Update payment Cancel payment Pending txn_630f3218e10 Rent. KHAW CHOON TIEH LUX…" at bounding box center [476, 327] width 658 height 35
click at [682, 361] on div "× Pause Schedule Pause all future payments in this series Pause just this one p…" at bounding box center [476, 207] width 706 height 415
click at [242, 260] on link "Next 7 days" at bounding box center [226, 267] width 51 height 18
click at [167, 267] on link "All" at bounding box center [172, 267] width 21 height 18
click at [615, 134] on link "Download Report" at bounding box center [616, 143] width 122 height 24
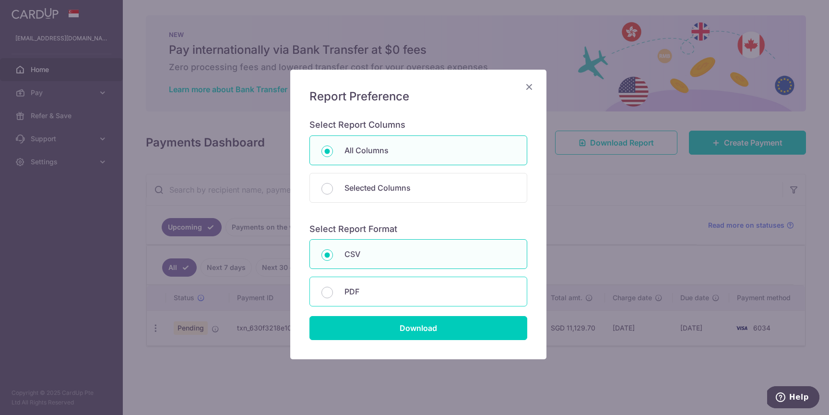
click at [408, 288] on p "PDF" at bounding box center [430, 291] width 171 height 12
click at [333, 288] on input "PDF" at bounding box center [327, 292] width 12 height 12
radio input "false"
radio input "true"
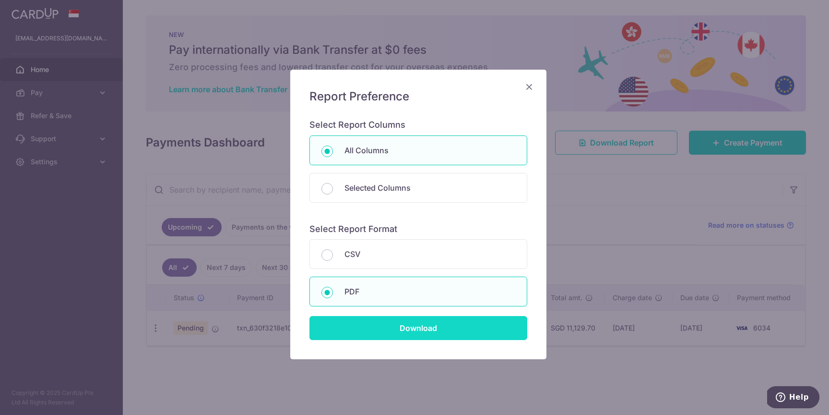
click at [399, 324] on input "Download" at bounding box center [418, 328] width 218 height 24
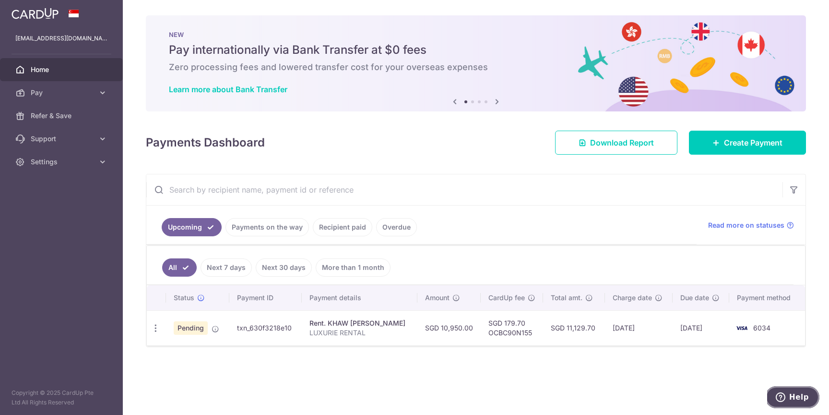
click at [795, 397] on span "Help" at bounding box center [799, 396] width 20 height 9
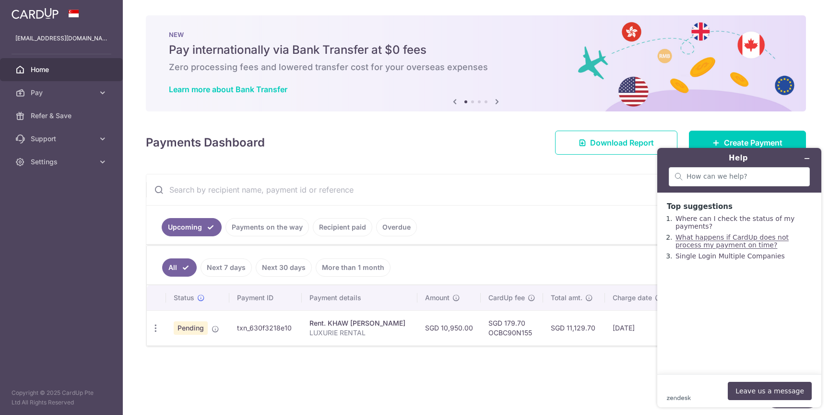
click at [715, 245] on link "What happens if CardUp does not process my payment on time?" at bounding box center [732, 240] width 113 height 15
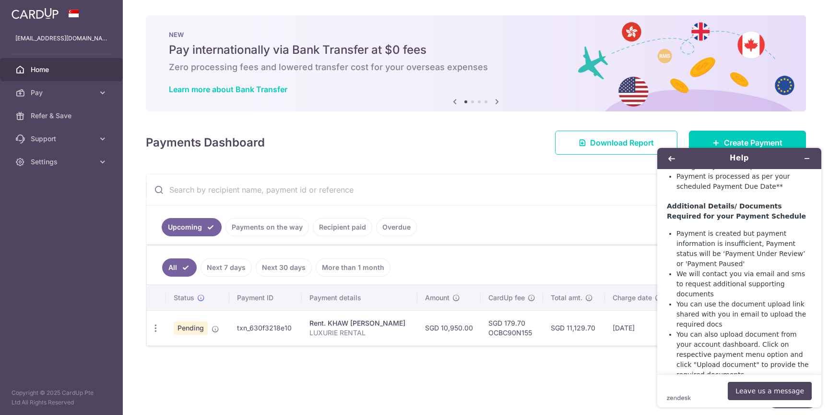
scroll to position [350, 0]
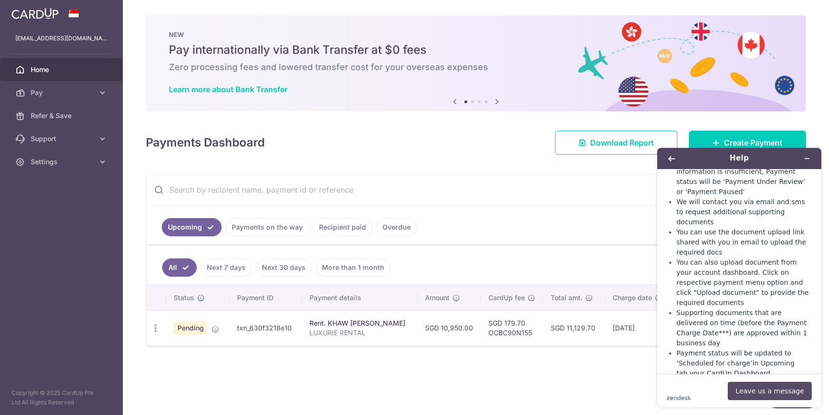
click at [757, 384] on button "Leave us a message" at bounding box center [770, 390] width 84 height 18
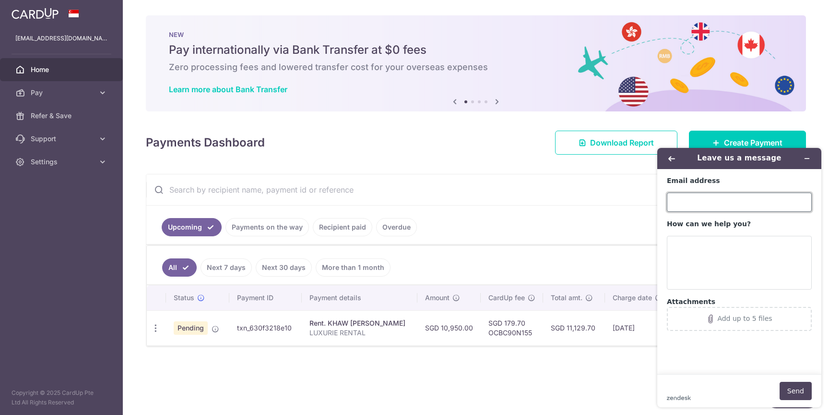
click at [752, 205] on input "Email address" at bounding box center [739, 201] width 145 height 19
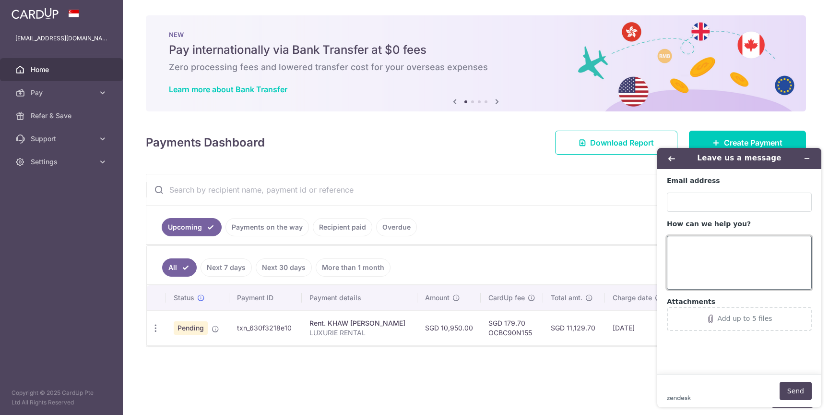
click at [725, 272] on textarea "How can we help you?" at bounding box center [739, 263] width 145 height 54
click at [726, 204] on input "Email address" at bounding box center [739, 201] width 145 height 19
click at [718, 247] on textarea "How can we help you?" at bounding box center [739, 263] width 145 height 54
click at [213, 329] on icon at bounding box center [216, 329] width 8 height 8
click at [808, 162] on button "Minimise widget" at bounding box center [806, 158] width 15 height 13
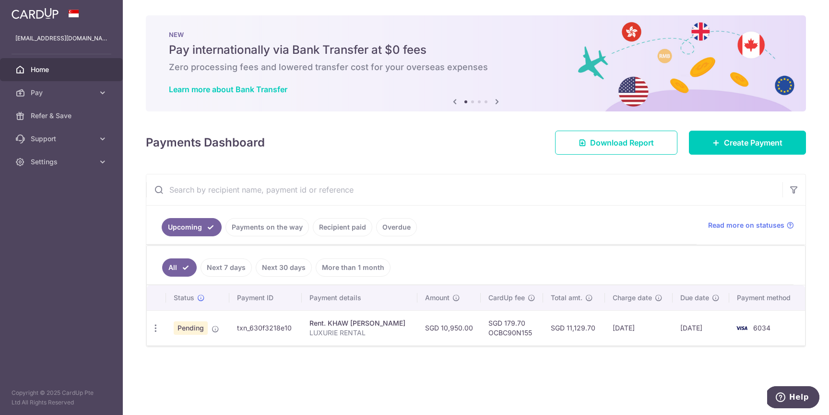
click at [347, 321] on div "Rent. KHAW [PERSON_NAME]" at bounding box center [359, 323] width 100 height 10
drag, startPoint x: 347, startPoint y: 321, endPoint x: 407, endPoint y: 321, distance: 60.0
click at [407, 321] on td "Rent. KHAW CHOON TIEH LUXURIE RENTAL" at bounding box center [360, 327] width 116 height 35
click at [406, 357] on div "× Pause Schedule Pause all future payments in this series Pause just this one p…" at bounding box center [476, 207] width 706 height 415
click at [103, 93] on icon at bounding box center [103, 93] width 10 height 10
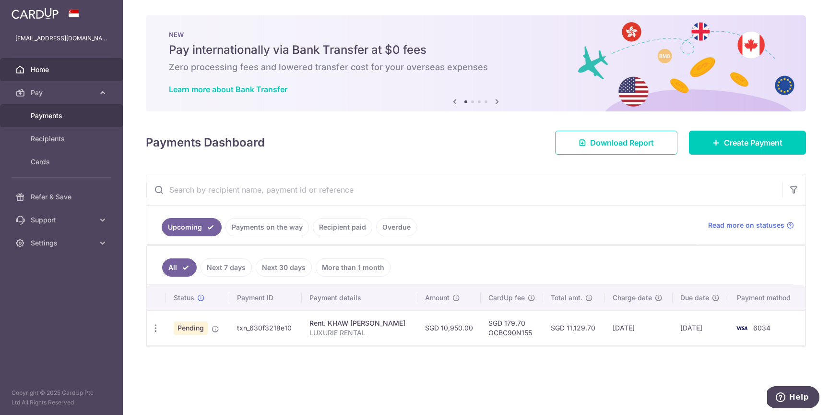
click at [94, 121] on link "Payments" at bounding box center [61, 115] width 123 height 23
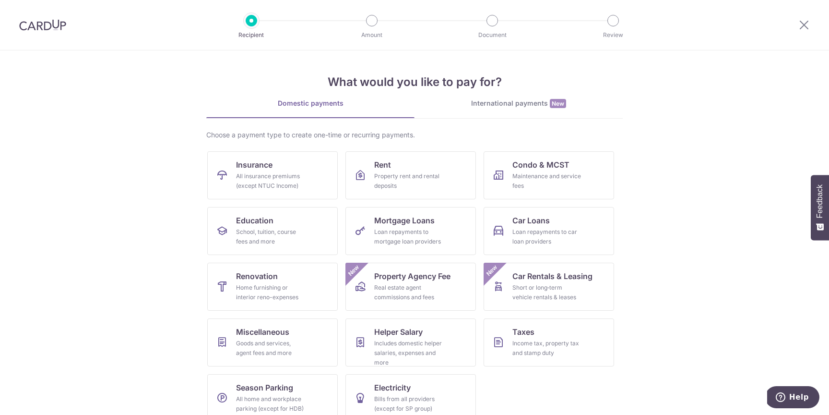
scroll to position [6, 0]
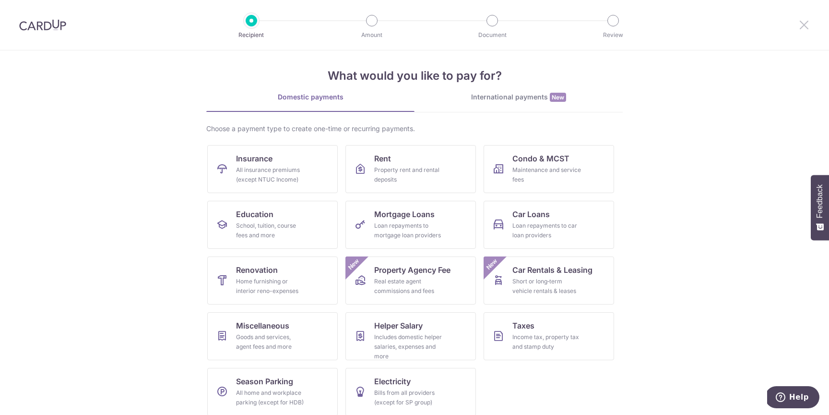
click at [803, 19] on icon at bounding box center [804, 25] width 12 height 12
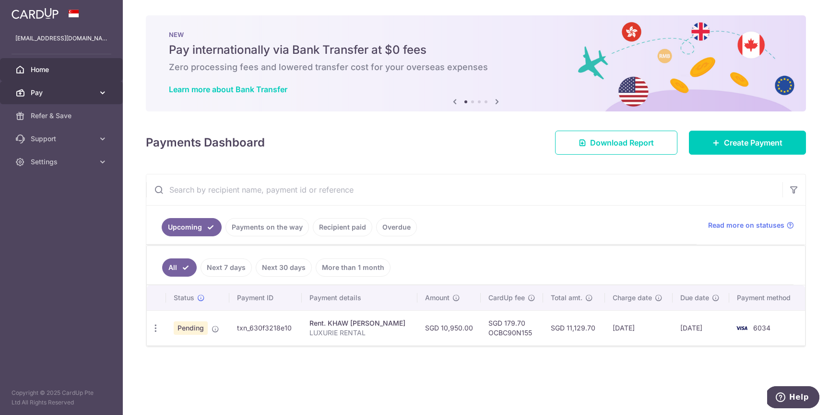
click at [109, 88] on link "Pay" at bounding box center [61, 92] width 123 height 23
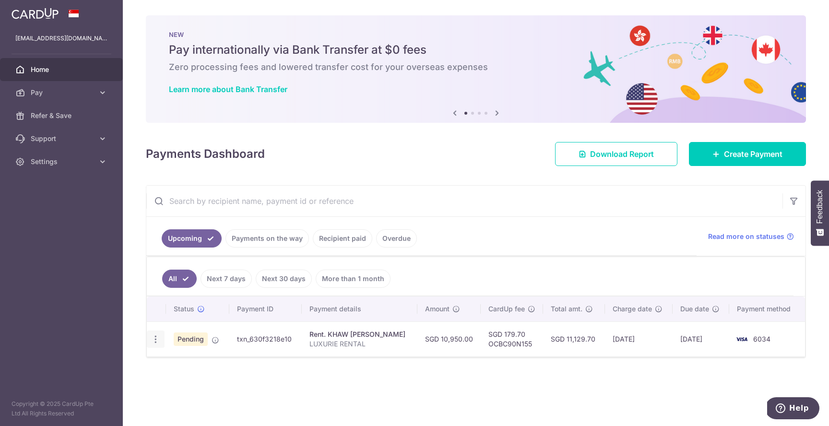
click at [156, 340] on icon "button" at bounding box center [156, 339] width 10 height 10
